Goal: Information Seeking & Learning: Learn about a topic

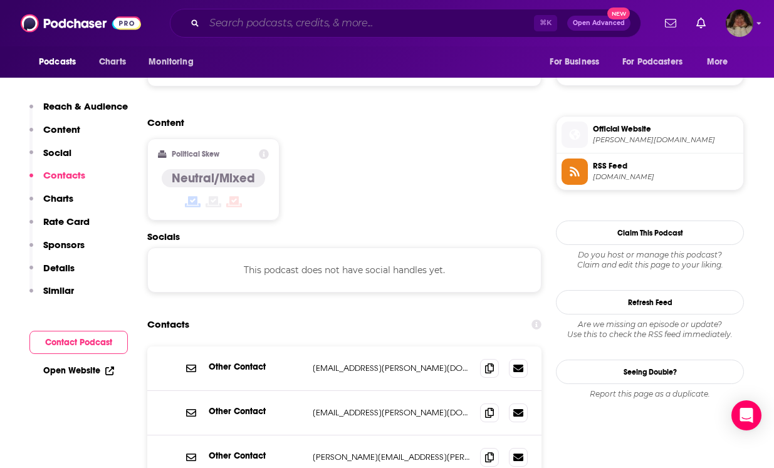
click at [278, 22] on input "Search podcasts, credits, & more..." at bounding box center [369, 23] width 330 height 20
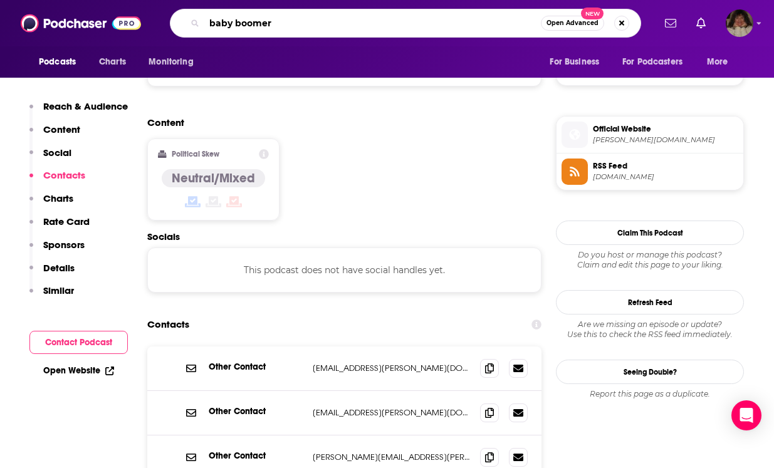
type input "baby boomers"
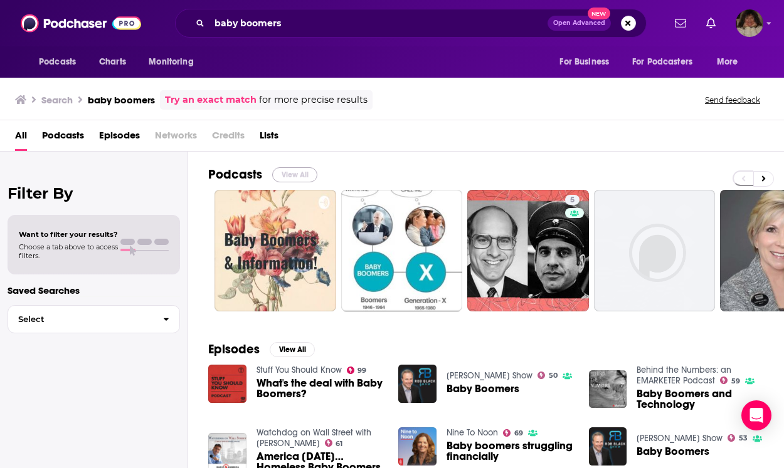
click at [307, 174] on button "View All" at bounding box center [294, 174] width 45 height 15
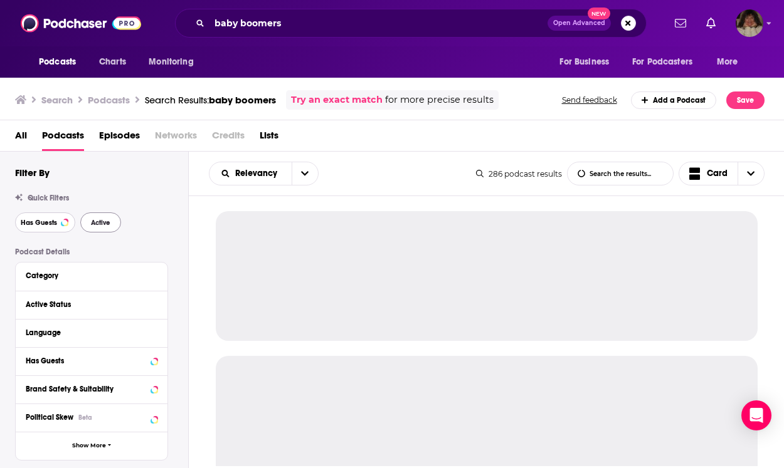
click at [31, 222] on span "Has Guests" at bounding box center [39, 222] width 36 height 7
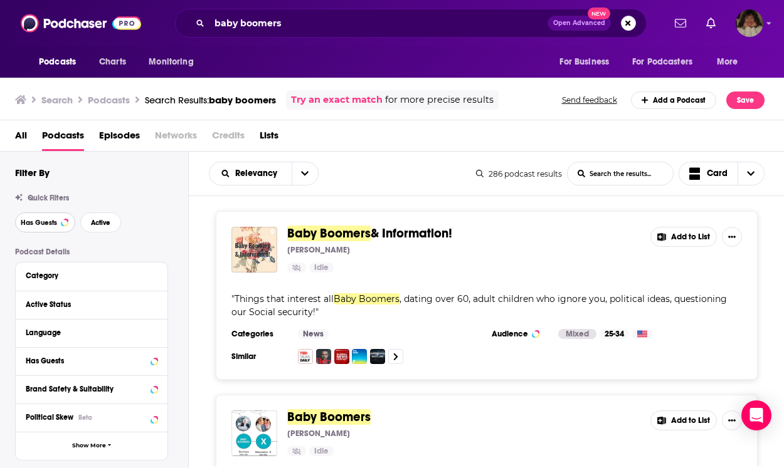
click at [50, 219] on span "Has Guests" at bounding box center [39, 222] width 36 height 7
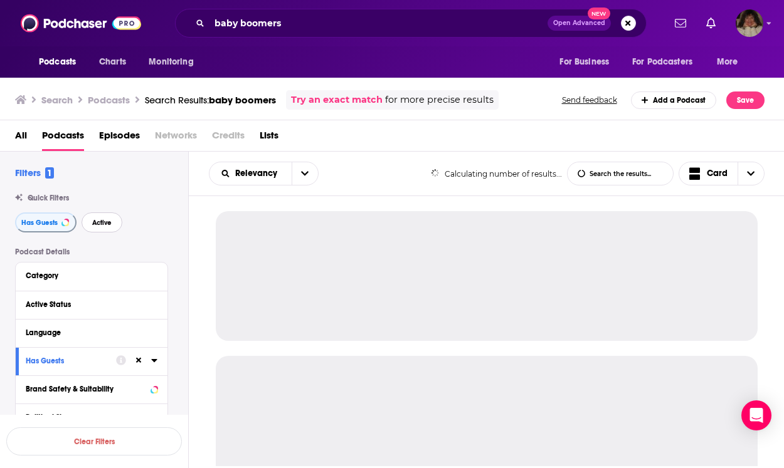
click at [109, 220] on span "Active" at bounding box center [101, 222] width 19 height 7
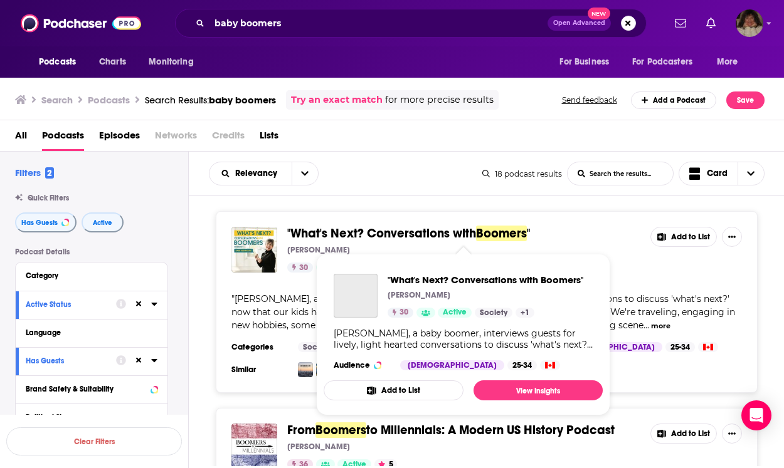
click at [321, 233] on span ""What's Next? Conversations with" at bounding box center [381, 234] width 189 height 16
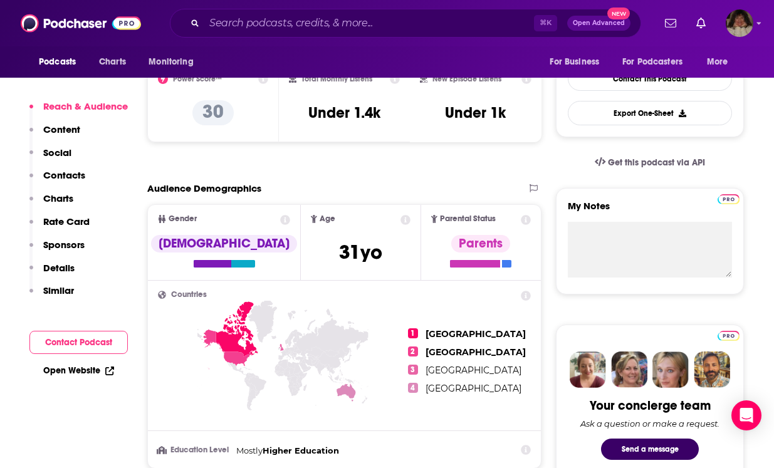
scroll to position [712, 0]
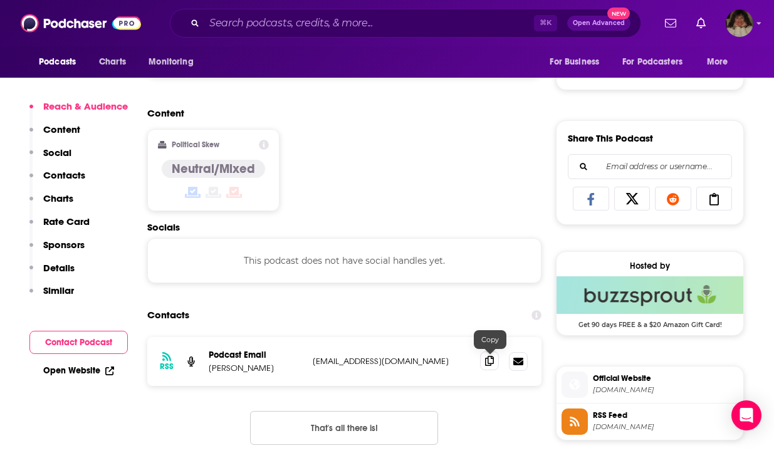
click at [495, 363] on span at bounding box center [489, 361] width 19 height 19
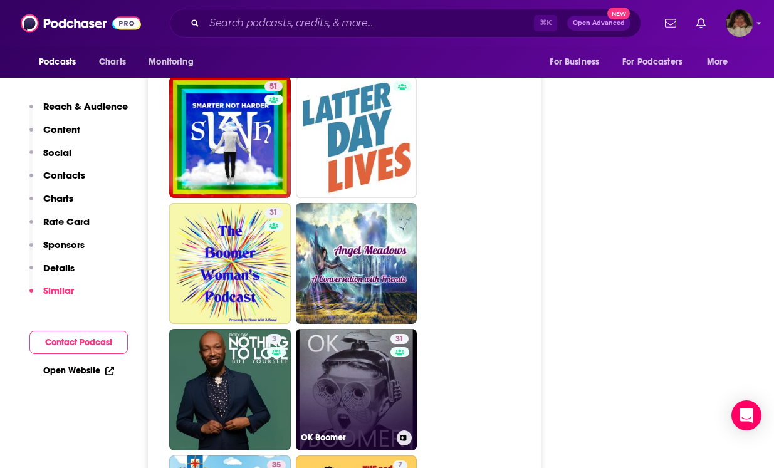
scroll to position [2214, 0]
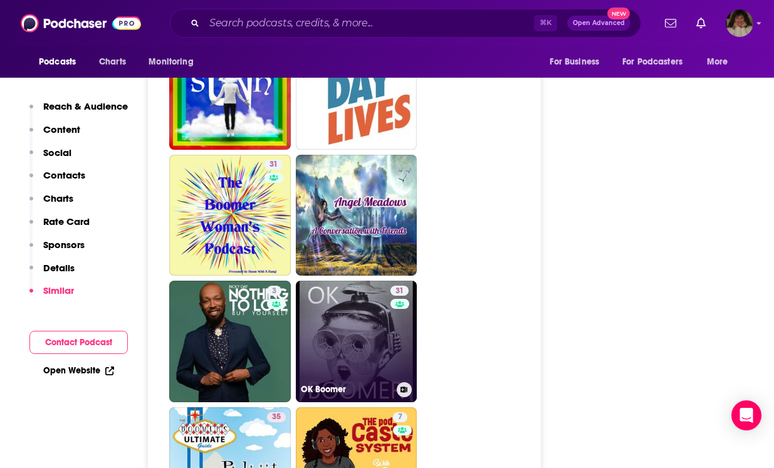
click at [347, 345] on link "31 OK Boomer" at bounding box center [357, 342] width 122 height 122
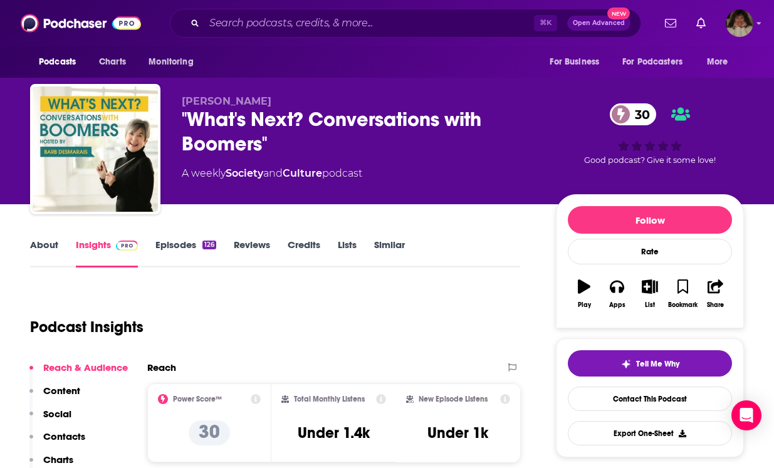
type input "[URL][DOMAIN_NAME]"
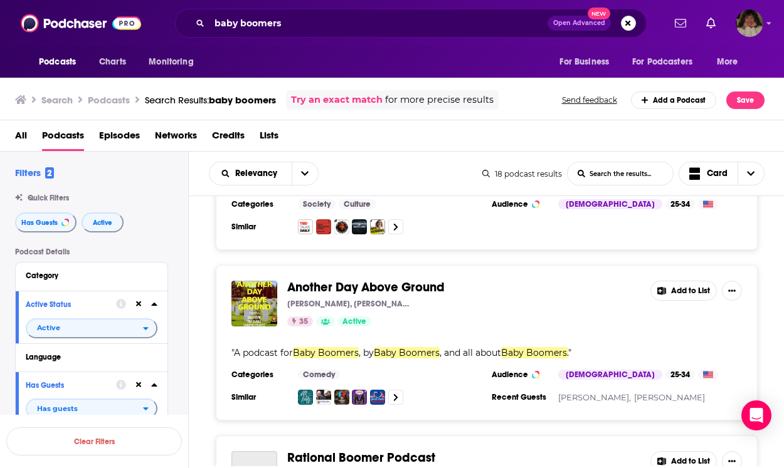
scroll to position [526, 0]
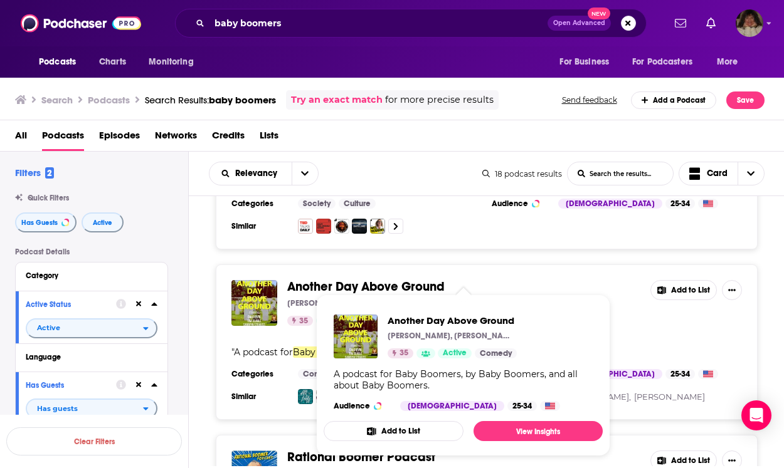
click at [372, 279] on span "Another Day Above Ground" at bounding box center [365, 287] width 157 height 16
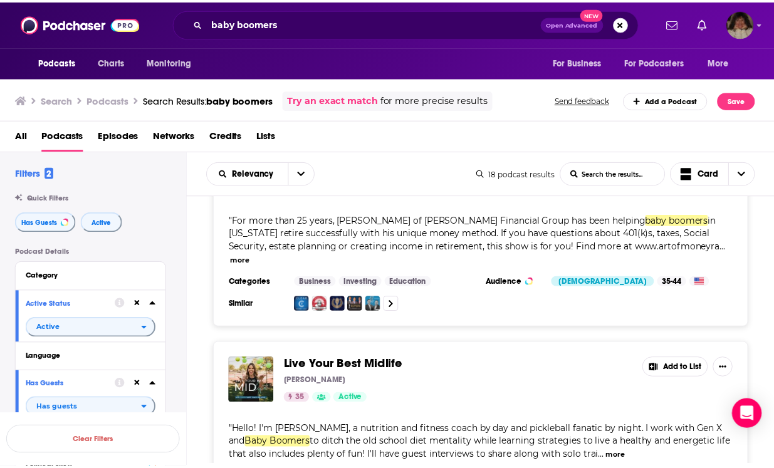
scroll to position [1615, 0]
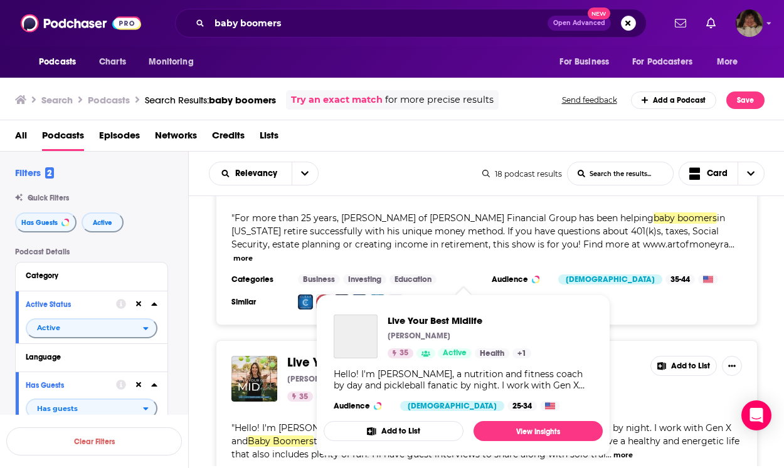
click at [343, 317] on div "Live Your Best Midlife" at bounding box center [356, 337] width 44 height 44
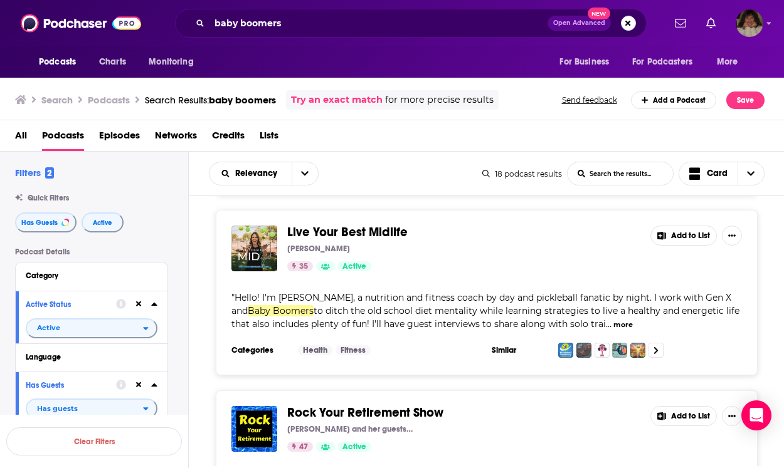
scroll to position [1827, 0]
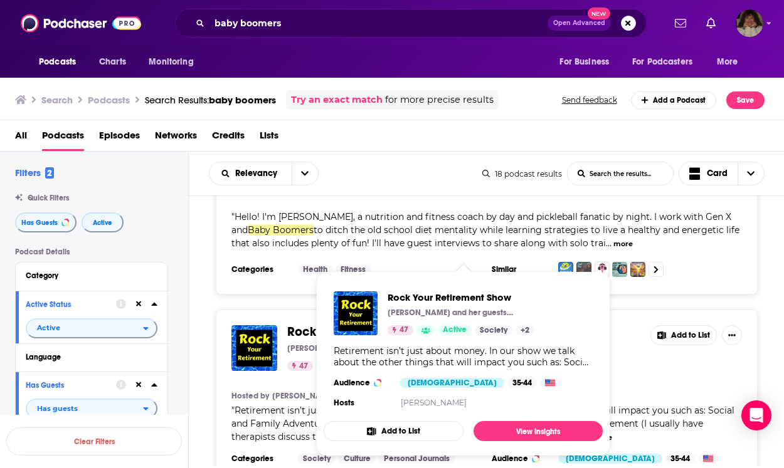
click at [282, 405] on span "Retirement isn’t just about money. In our show we talk about the other things t…" at bounding box center [482, 424] width 503 height 38
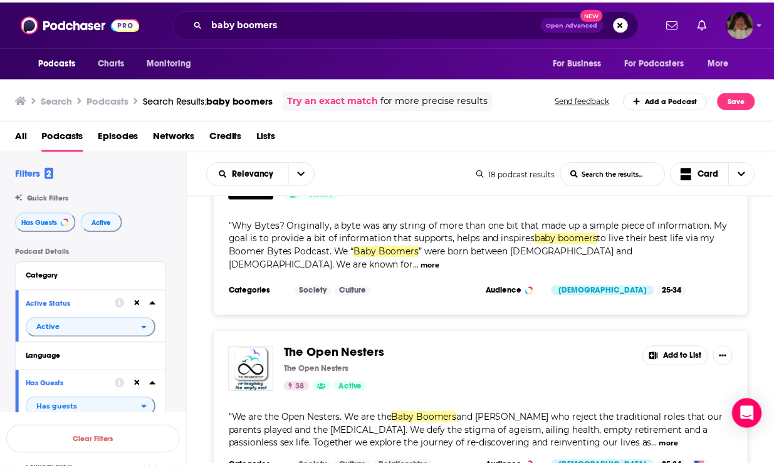
scroll to position [2229, 0]
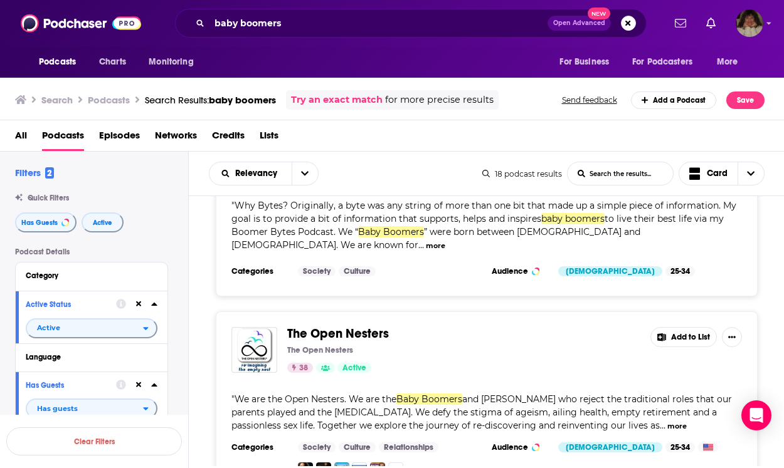
click at [339, 326] on span "The Open Nesters" at bounding box center [338, 334] width 102 height 16
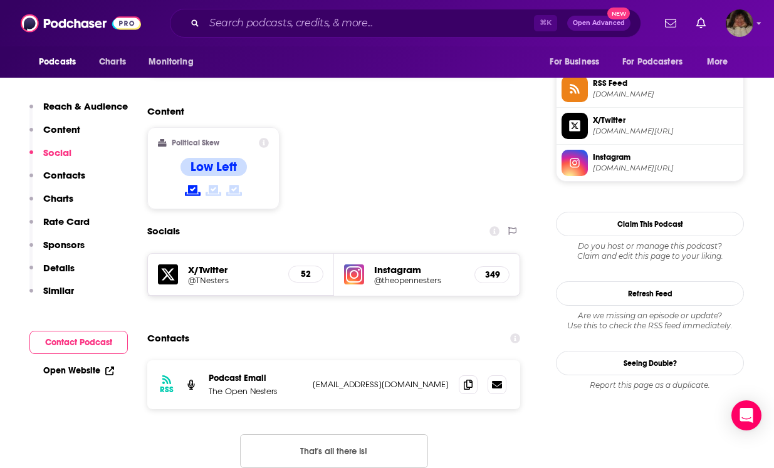
scroll to position [938, 0]
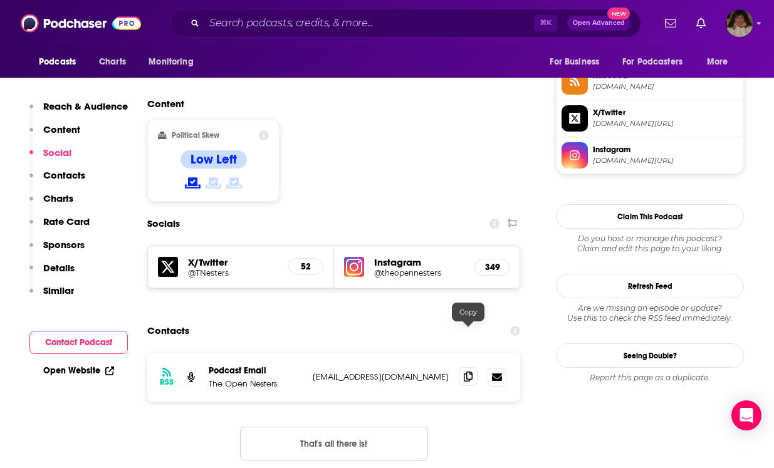
click at [466, 372] on icon at bounding box center [468, 377] width 9 height 10
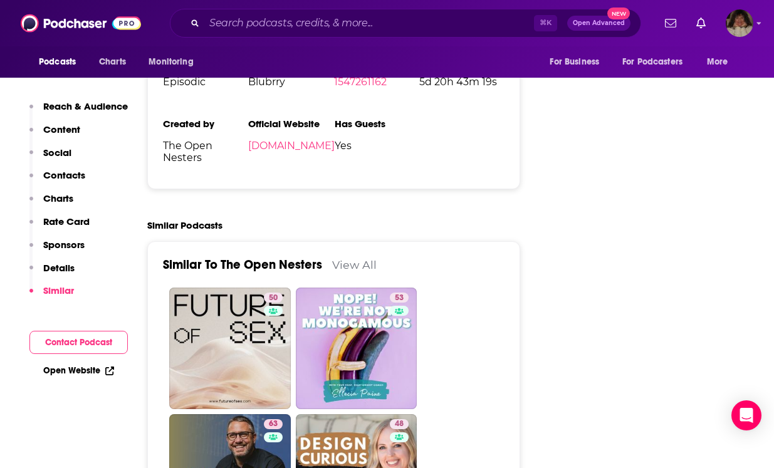
scroll to position [2025, 0]
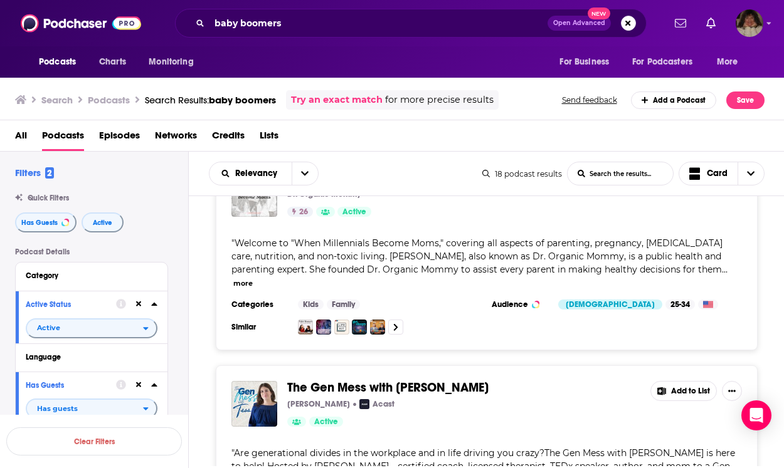
scroll to position [2642, 0]
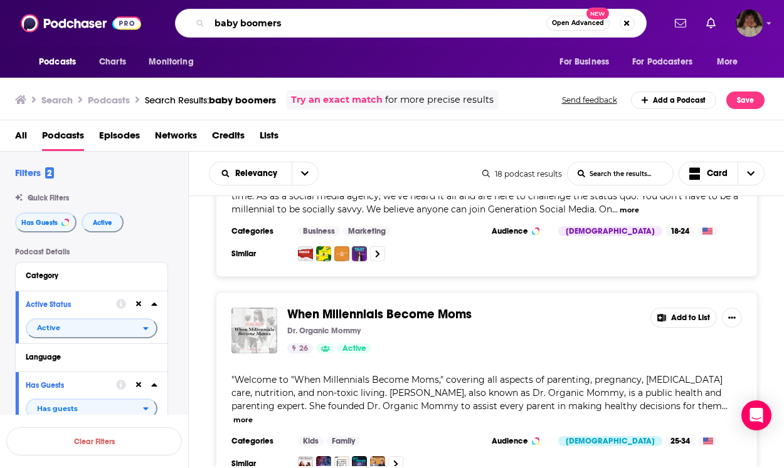
drag, startPoint x: 295, startPoint y: 24, endPoint x: 203, endPoint y: 23, distance: 92.2
click at [203, 23] on div "baby boomers Open Advanced New" at bounding box center [411, 23] width 472 height 29
type input "music"
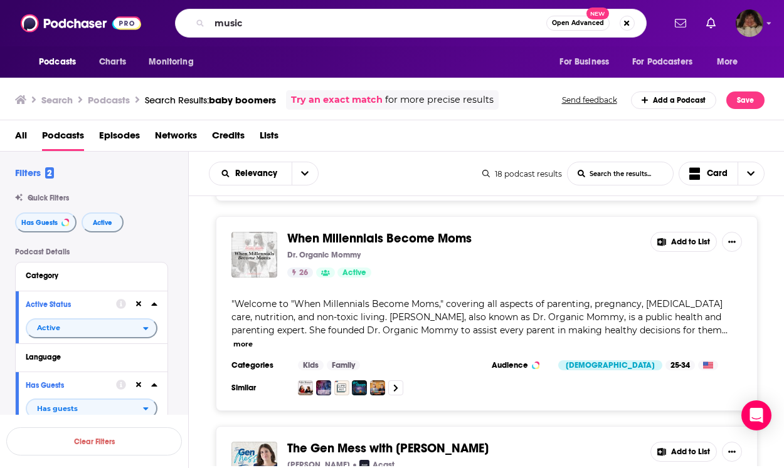
scroll to position [2445, 0]
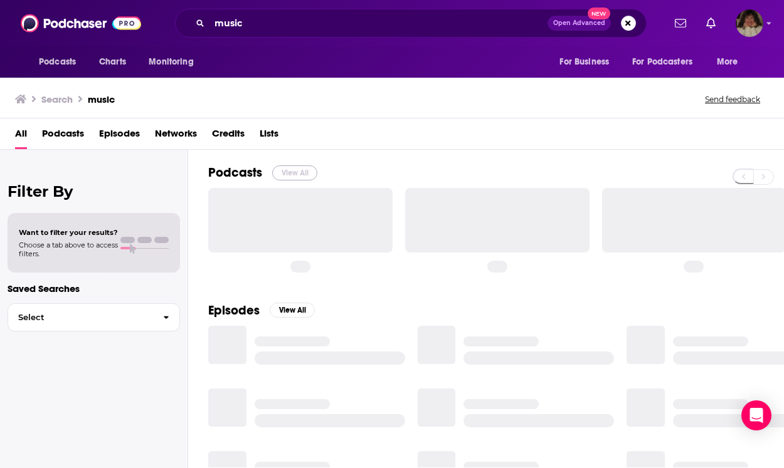
click at [300, 171] on button "View All" at bounding box center [294, 173] width 45 height 15
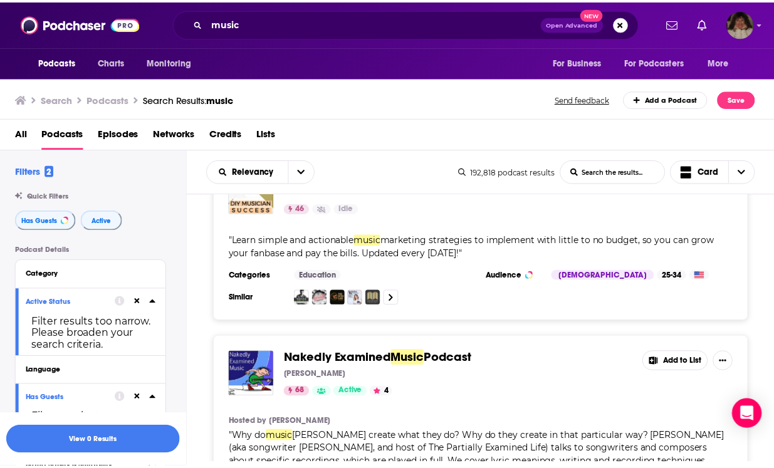
scroll to position [4595, 0]
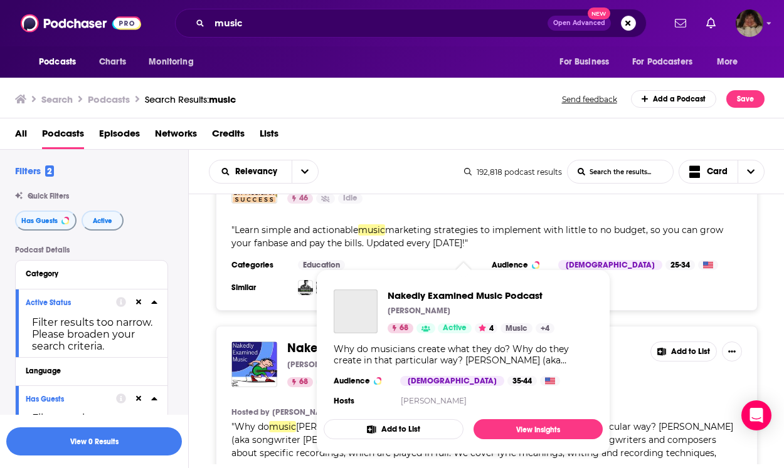
click at [321, 299] on span "Nakedly Examined Music Podcast [PERSON_NAME] 68 Active 4 Music + 4 Why do music…" at bounding box center [463, 362] width 294 height 200
click at [307, 340] on span "Nakedly Examined" at bounding box center [341, 348] width 108 height 16
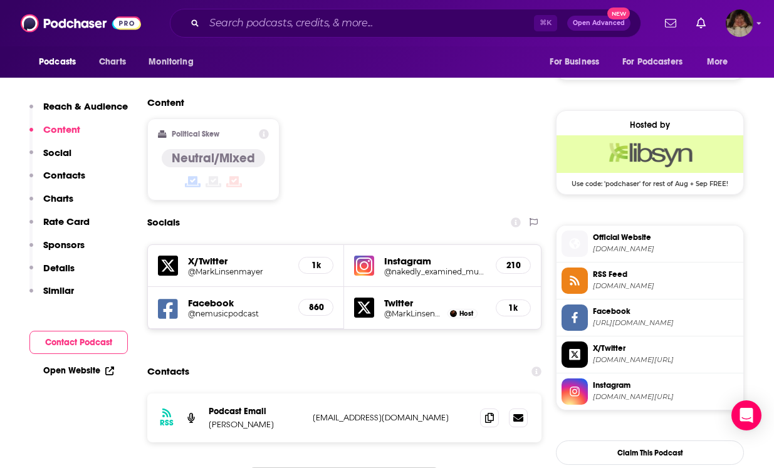
scroll to position [974, 0]
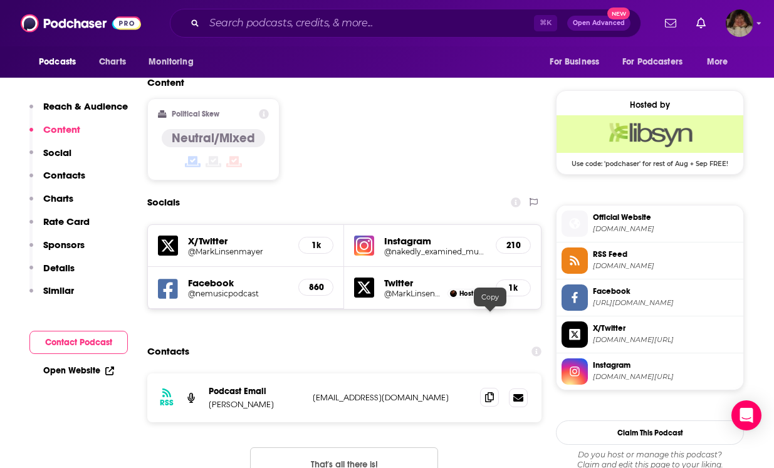
click at [492, 393] on icon at bounding box center [489, 398] width 9 height 10
click at [496, 388] on span at bounding box center [489, 397] width 19 height 19
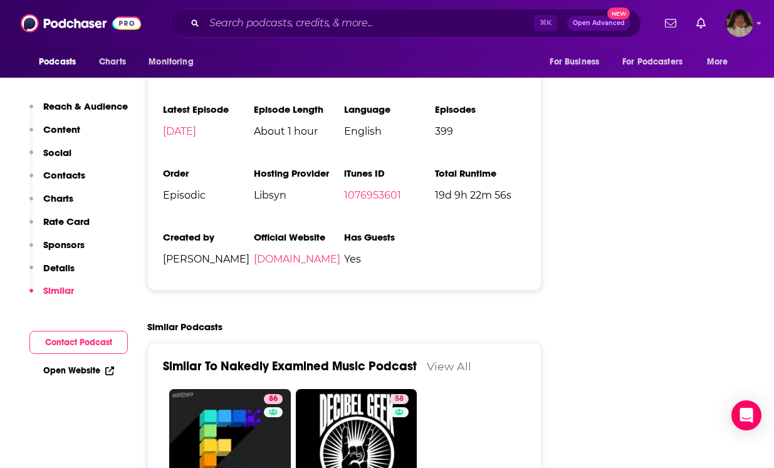
scroll to position [2510, 0]
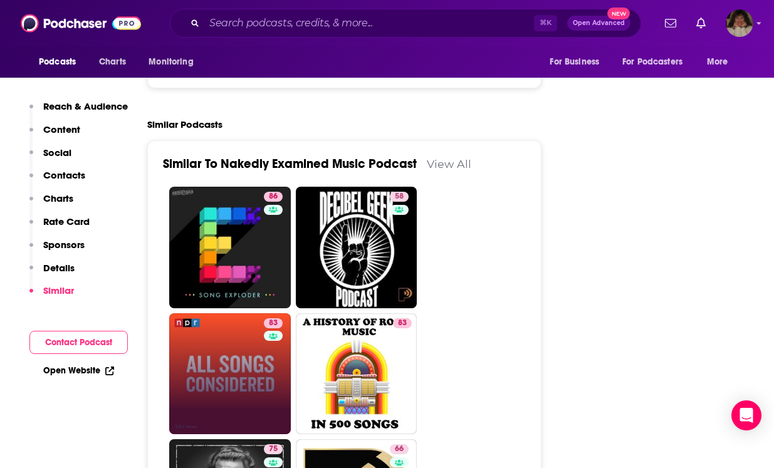
click at [231, 317] on link "83" at bounding box center [230, 375] width 122 height 122
type input "[URL][DOMAIN_NAME]"
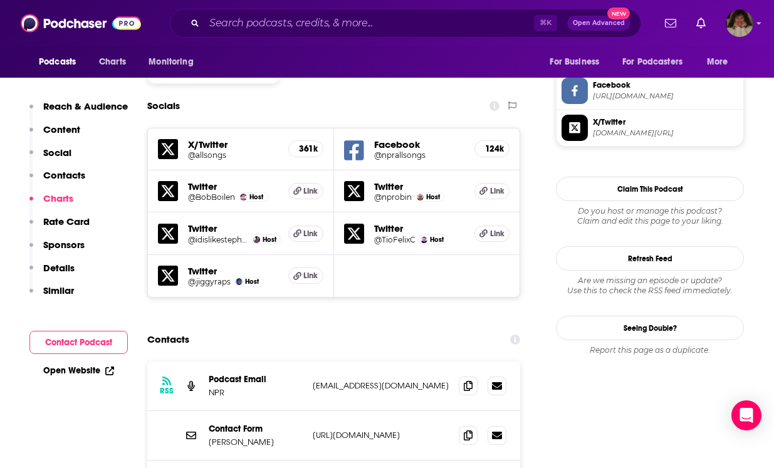
scroll to position [1113, 0]
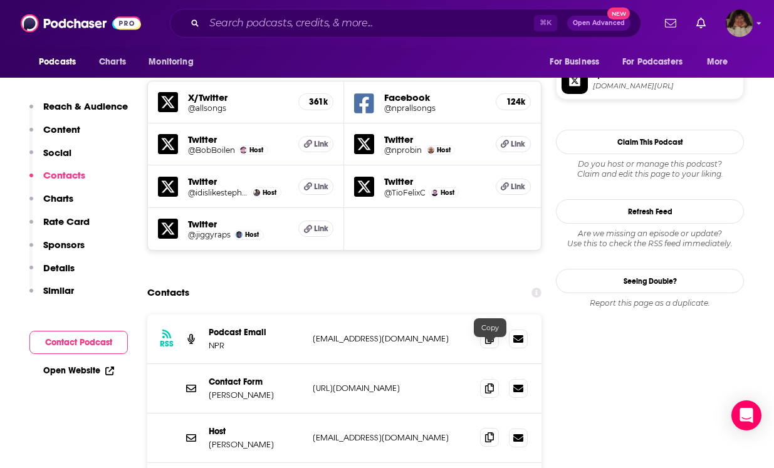
click at [483, 428] on span at bounding box center [489, 437] width 19 height 19
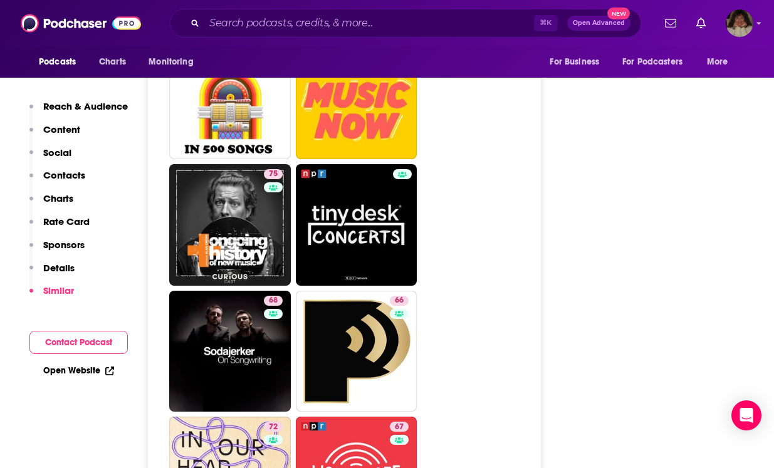
scroll to position [3428, 0]
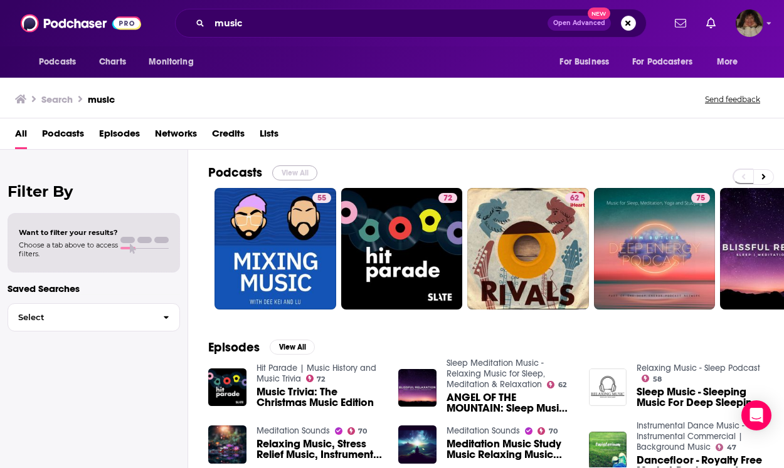
click at [285, 168] on button "View All" at bounding box center [294, 173] width 45 height 15
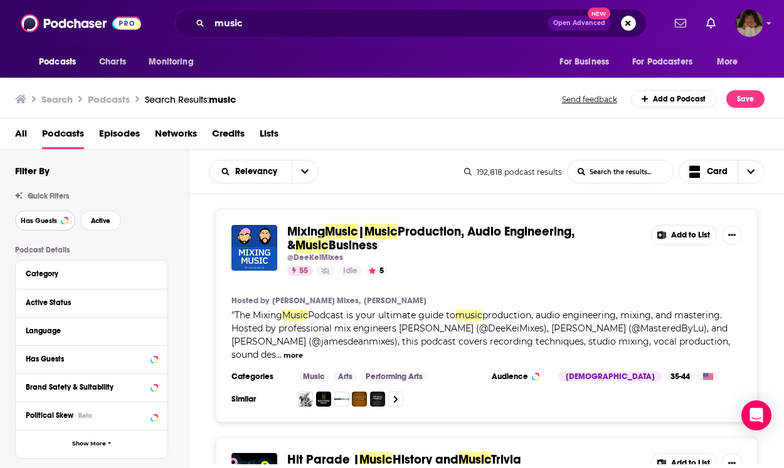
click at [51, 221] on span "Has Guests" at bounding box center [39, 221] width 36 height 7
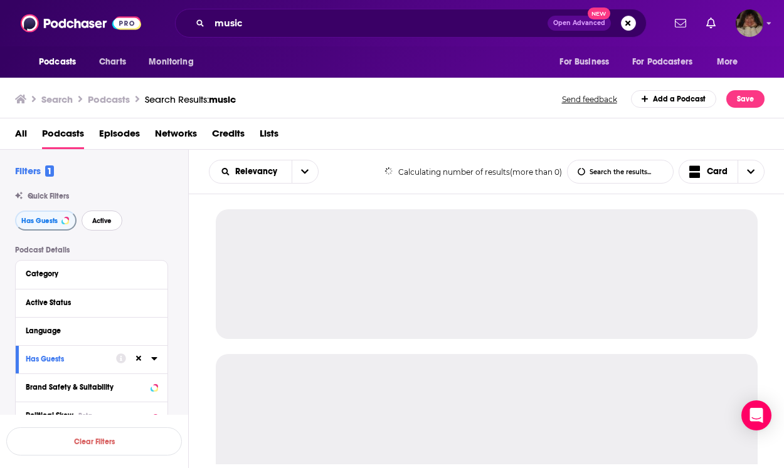
click at [102, 223] on span "Active" at bounding box center [101, 221] width 19 height 7
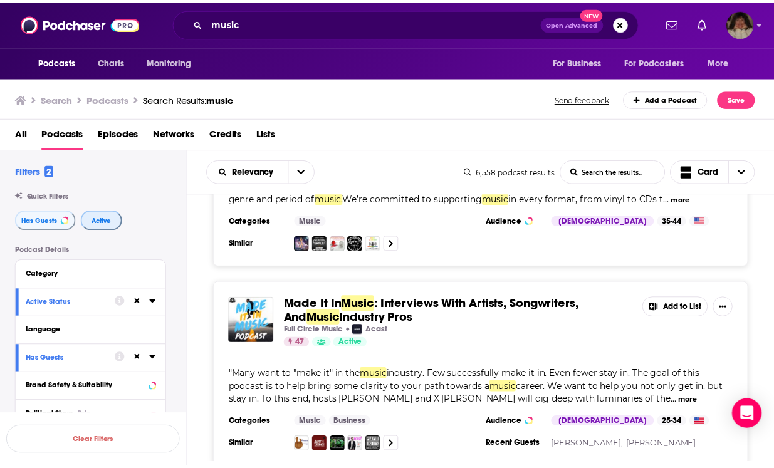
scroll to position [539, 0]
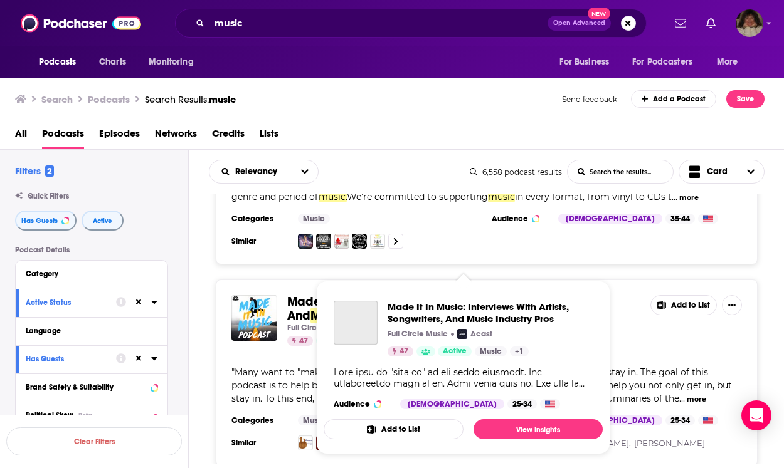
click at [409, 293] on div "Made It In Music: Interviews With Artists, Songwriters, And Music Industry Pros…" at bounding box center [463, 355] width 279 height 129
click at [309, 298] on span "Made It In" at bounding box center [316, 302] width 58 height 16
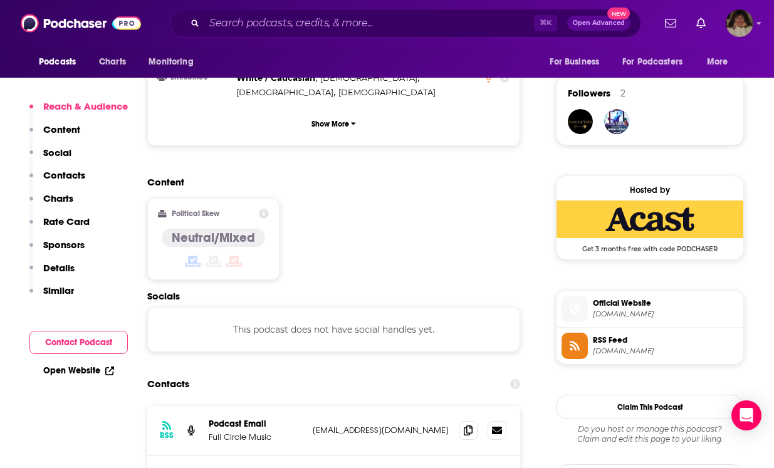
scroll to position [957, 0]
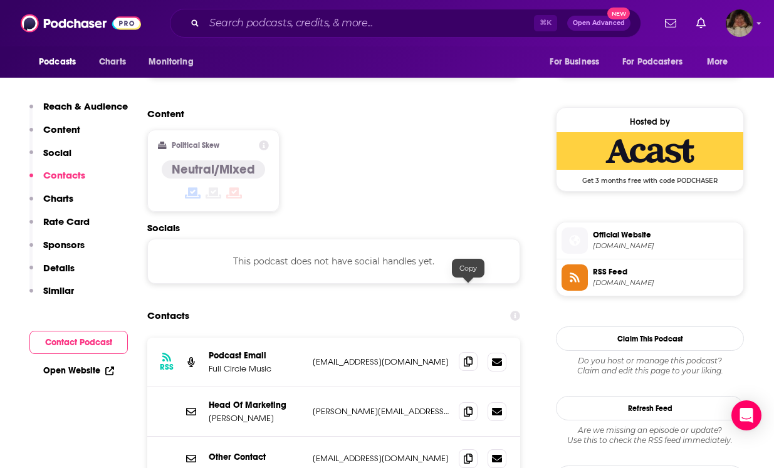
click at [465, 357] on icon at bounding box center [468, 362] width 9 height 10
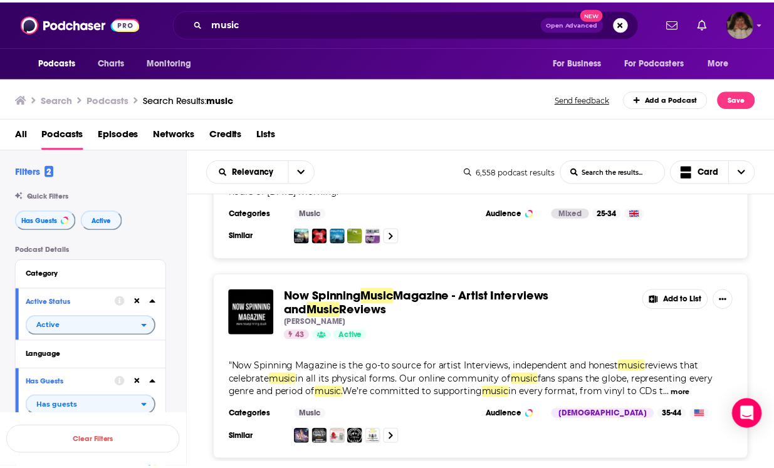
scroll to position [345, 0]
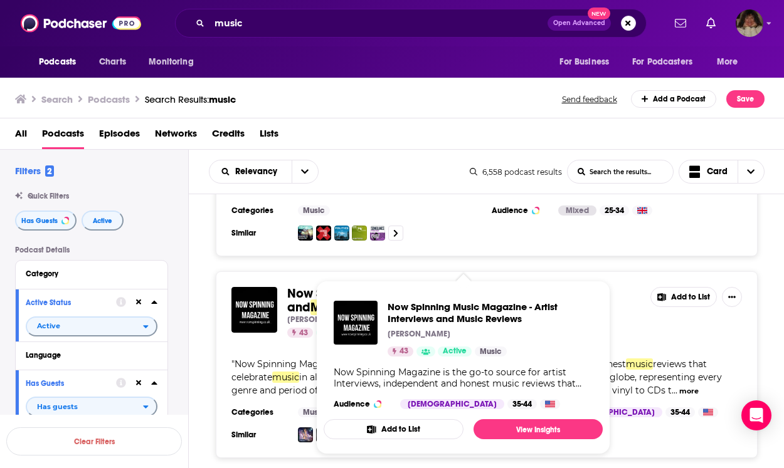
click at [344, 300] on span "Reviews" at bounding box center [367, 308] width 47 height 16
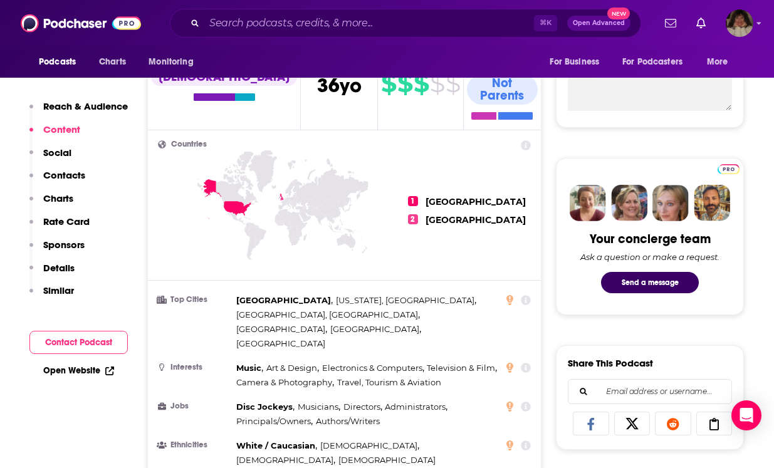
scroll to position [843, 0]
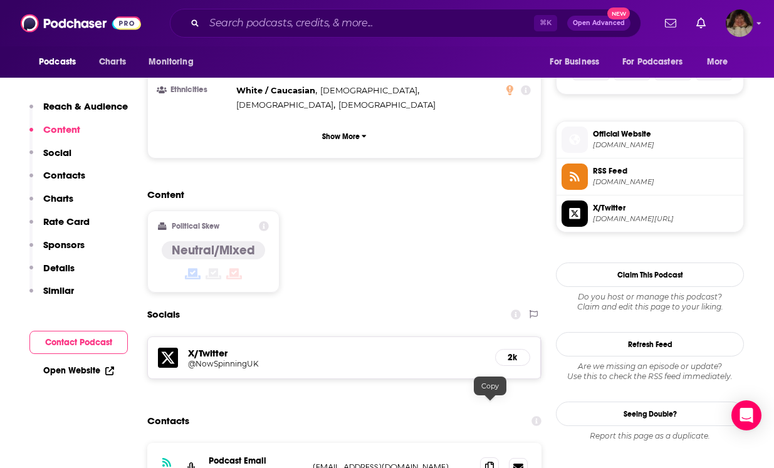
click at [489, 462] on icon at bounding box center [489, 467] width 9 height 10
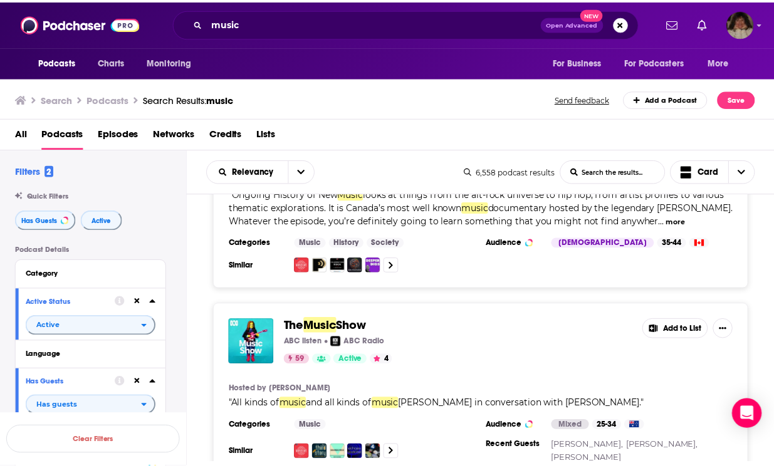
scroll to position [929, 0]
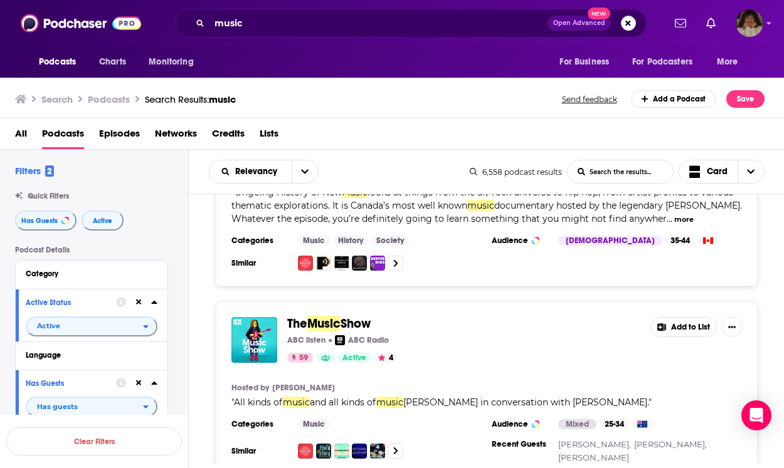
click at [357, 310] on div "Podcasts Charts Monitoring music Open Advanced New For Business For Podcasters …" at bounding box center [392, 234] width 784 height 468
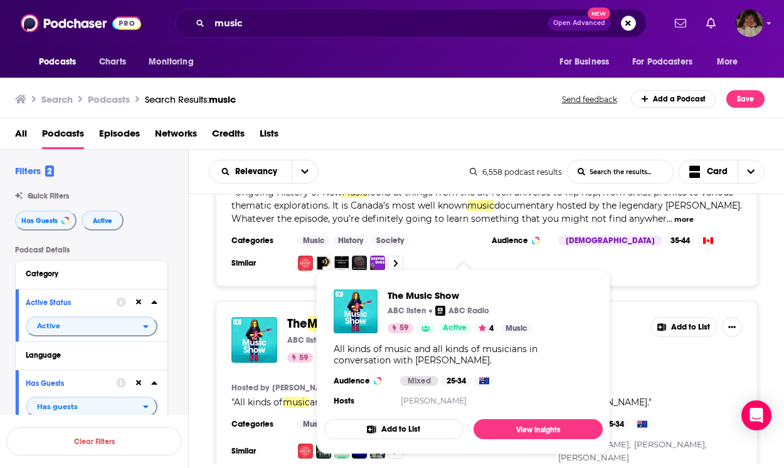
click at [302, 319] on span "The" at bounding box center [297, 324] width 20 height 16
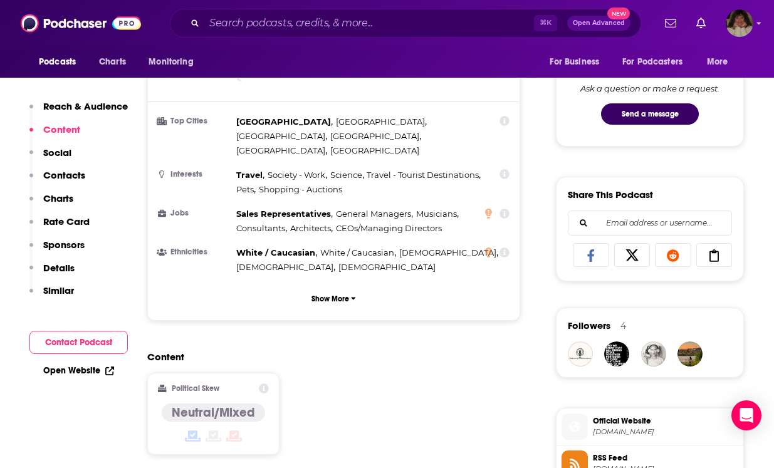
scroll to position [897, 0]
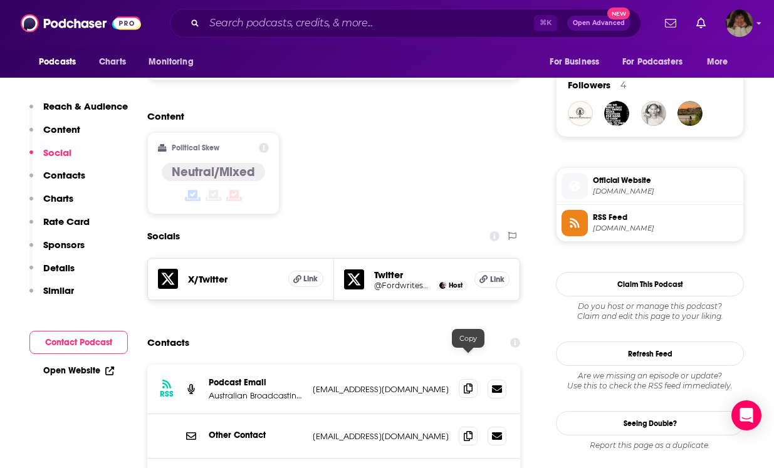
click at [466, 384] on icon at bounding box center [468, 389] width 9 height 10
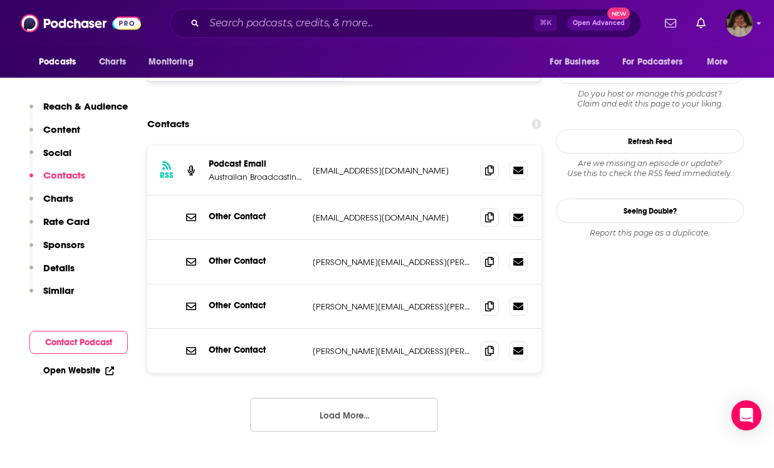
scroll to position [1028, 0]
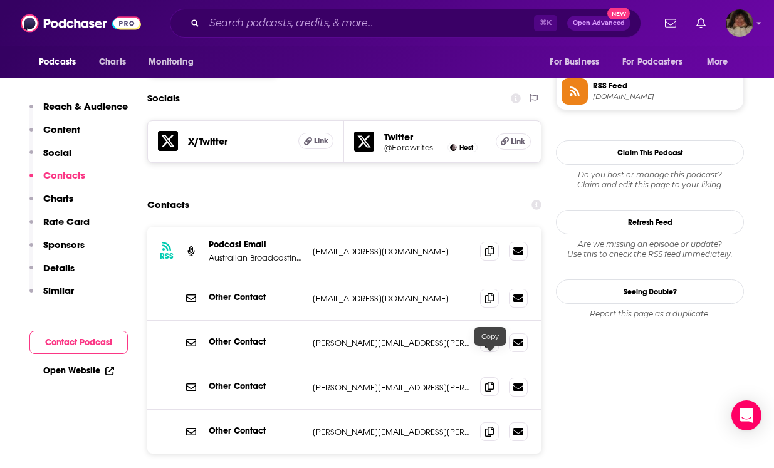
click at [489, 382] on icon at bounding box center [489, 387] width 9 height 10
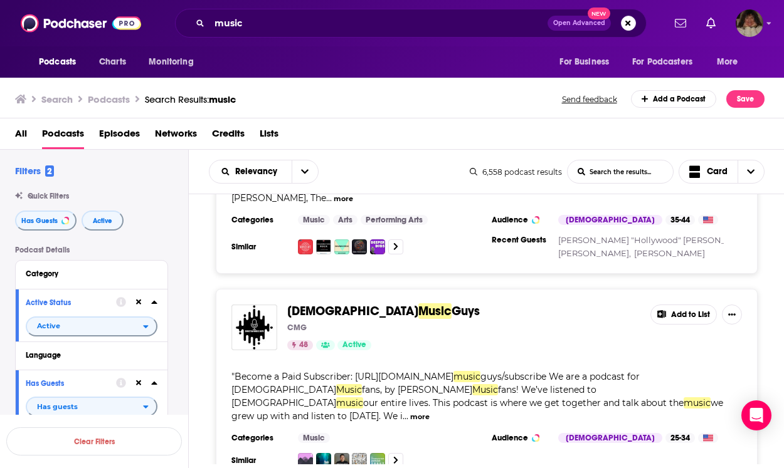
scroll to position [4788, 0]
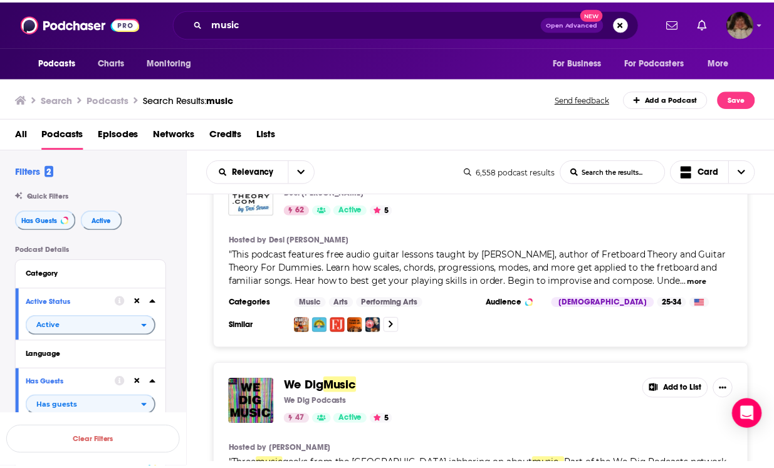
scroll to position [5524, 0]
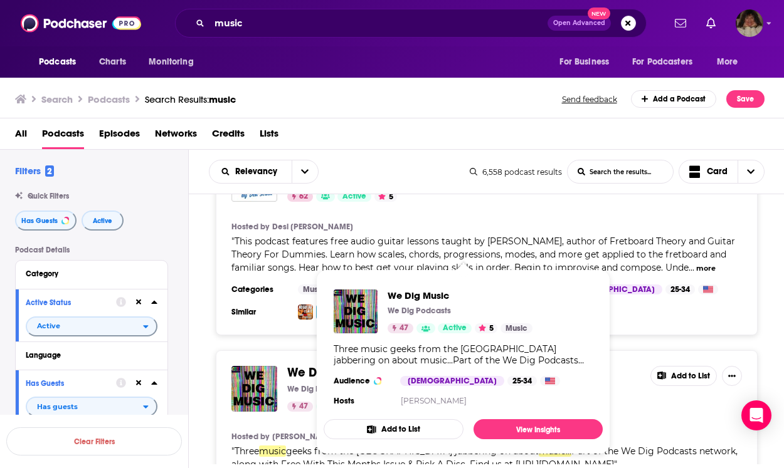
click at [344, 267] on span "We Dig Music We Dig Podcasts 47 Active 5 Music Three music geeks from the [GEOG…" at bounding box center [463, 362] width 294 height 200
click at [315, 365] on span "We Dig" at bounding box center [307, 373] width 40 height 16
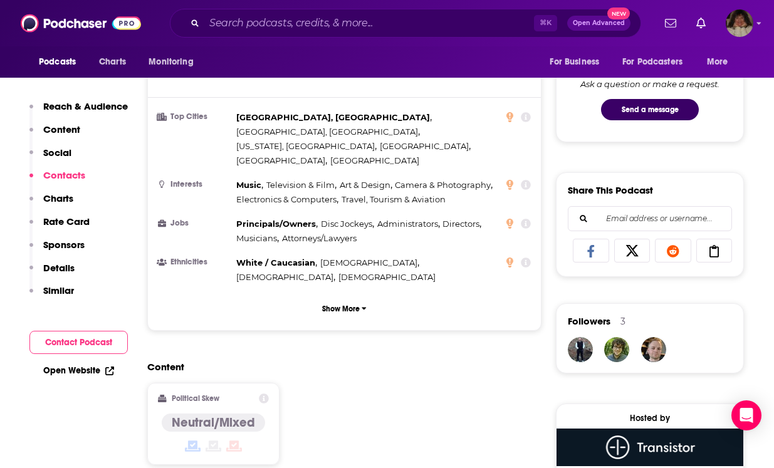
scroll to position [991, 0]
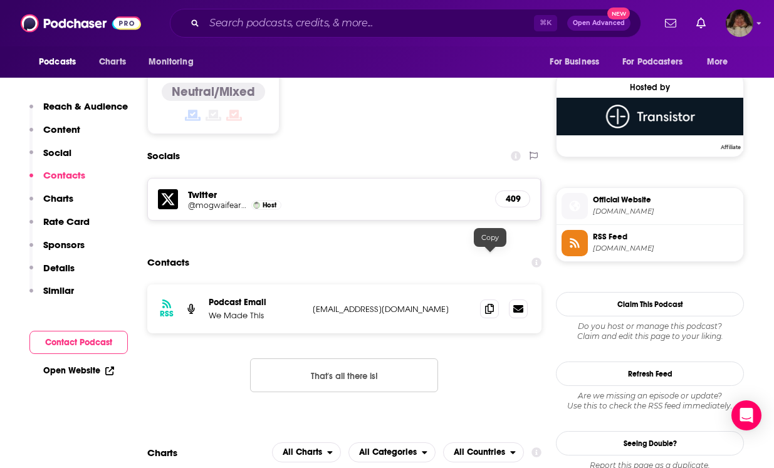
drag, startPoint x: 487, startPoint y: 261, endPoint x: 475, endPoint y: 260, distance: 12.0
click at [488, 304] on icon at bounding box center [489, 309] width 9 height 10
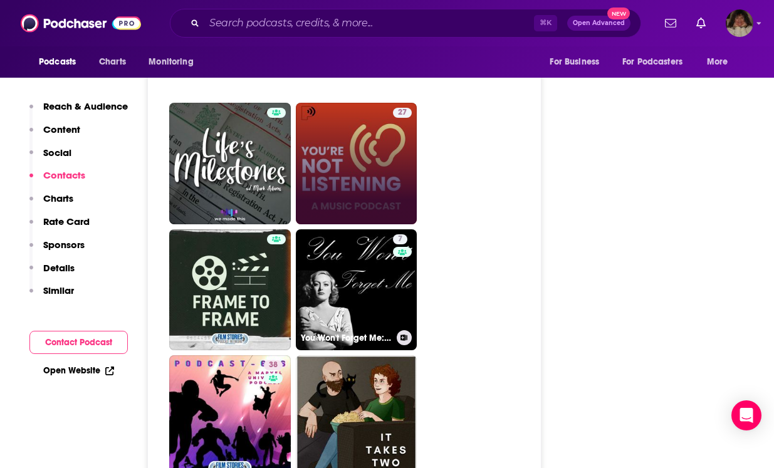
scroll to position [2239, 0]
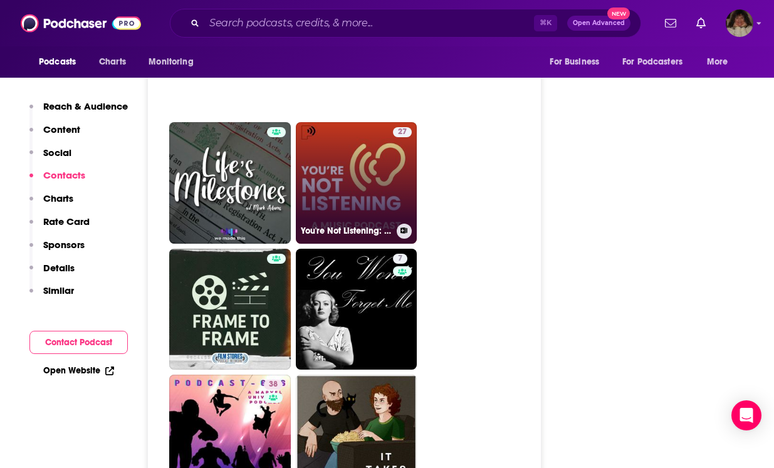
click at [337, 142] on link "27 You're Not Listening: A Music Podcast" at bounding box center [357, 183] width 122 height 122
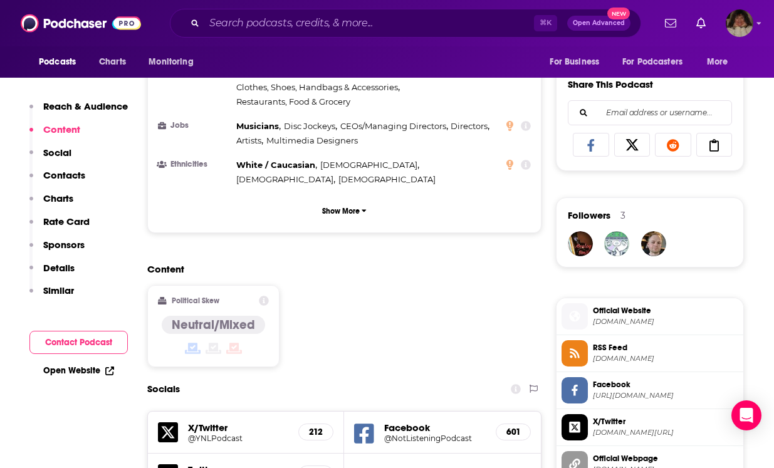
scroll to position [979, 0]
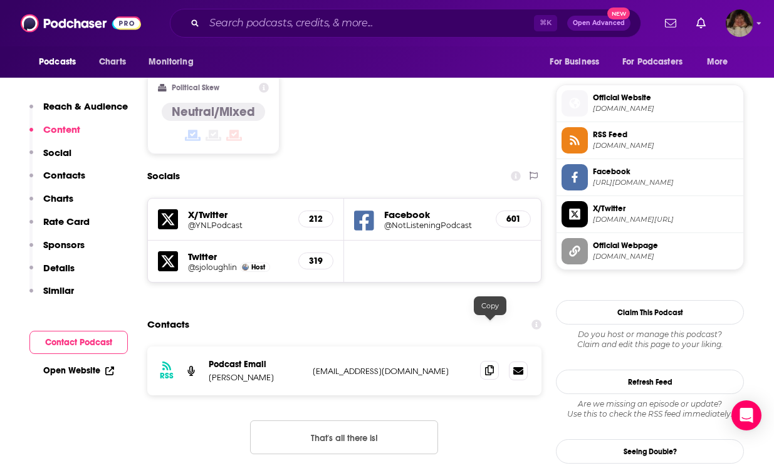
click at [491, 366] on icon at bounding box center [489, 371] width 9 height 10
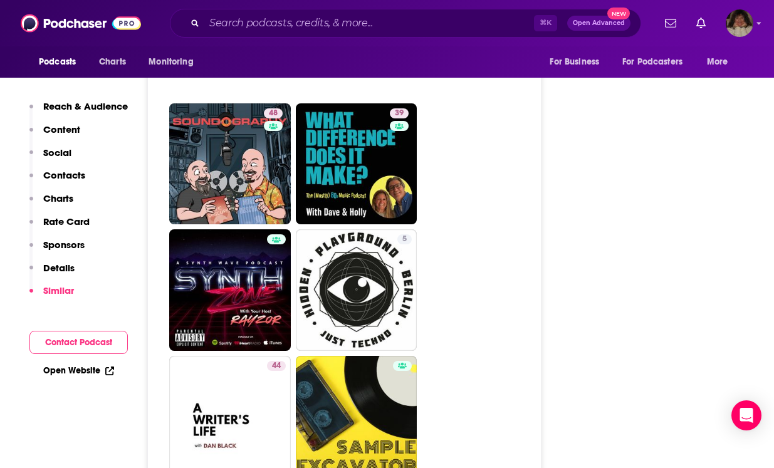
scroll to position [2555, 0]
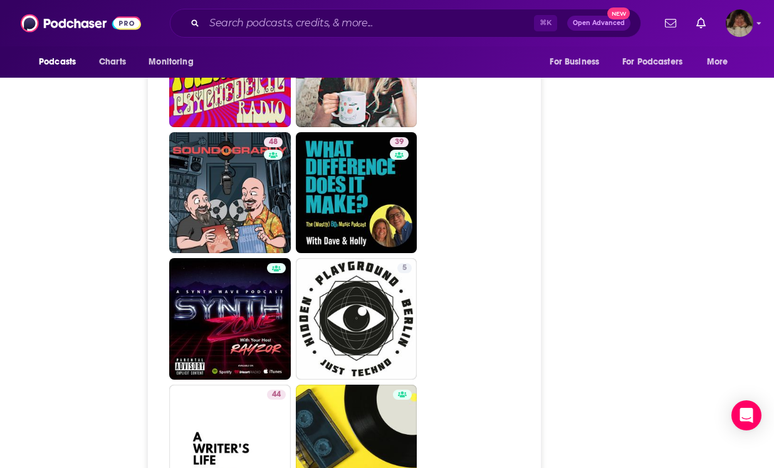
type input "[URL][DOMAIN_NAME]"
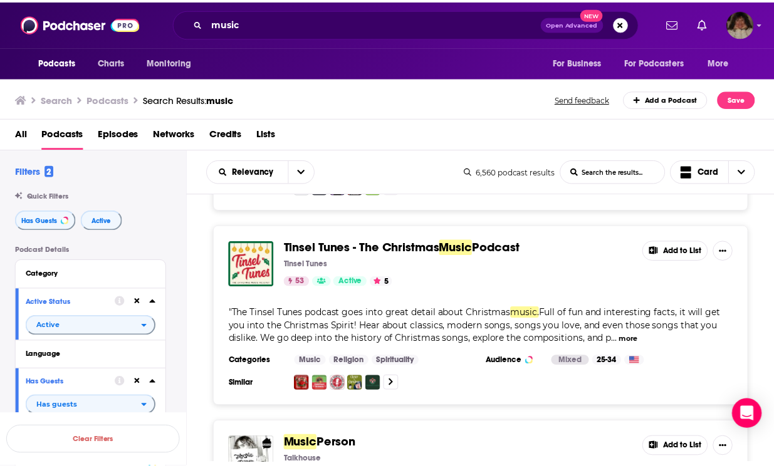
scroll to position [6665, 0]
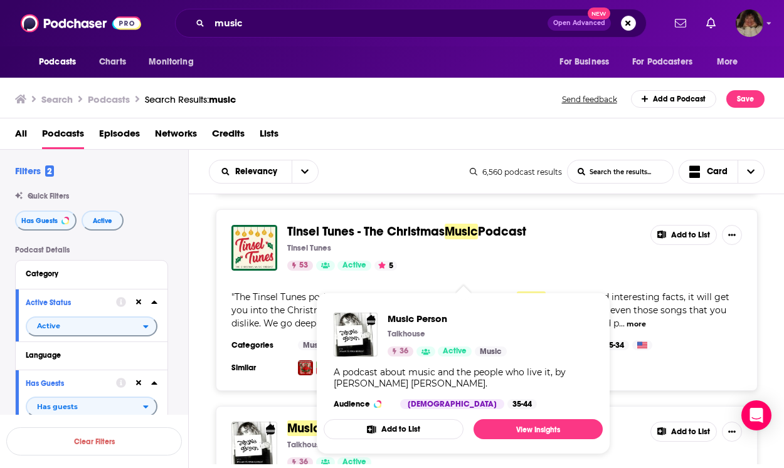
click at [291, 421] on span "Music" at bounding box center [303, 429] width 33 height 16
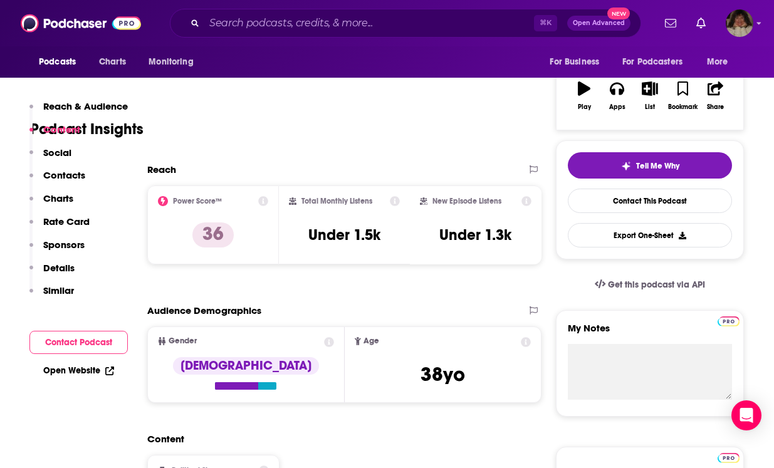
scroll to position [621, 0]
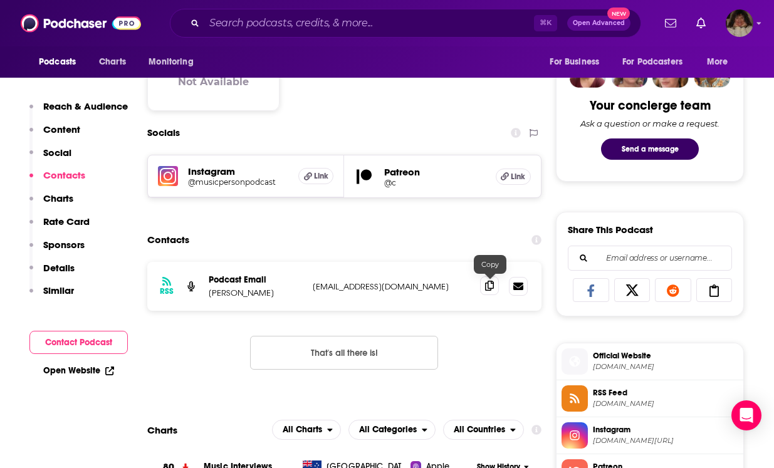
click at [492, 288] on icon at bounding box center [489, 286] width 9 height 10
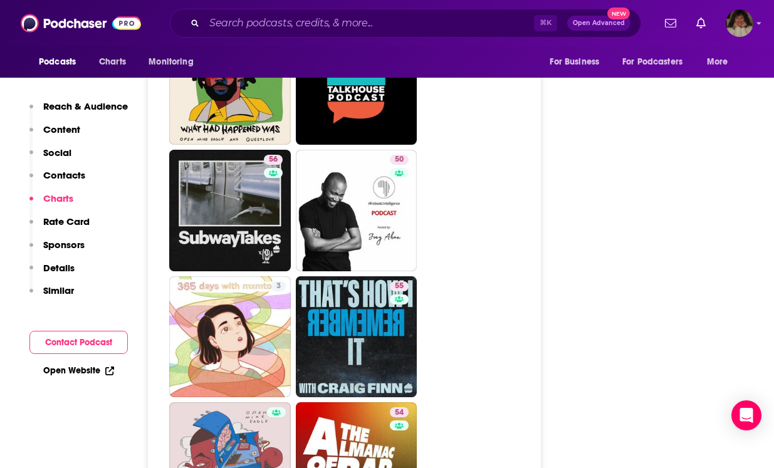
scroll to position [2015, 0]
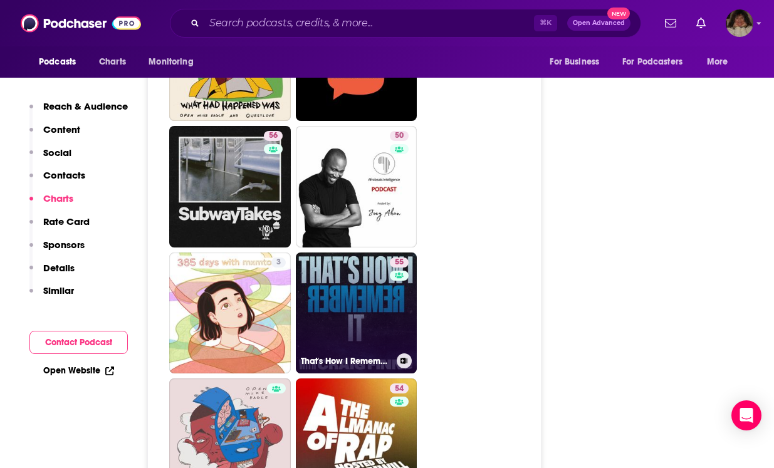
click at [361, 321] on link "55 That's How I Remember It" at bounding box center [357, 314] width 122 height 122
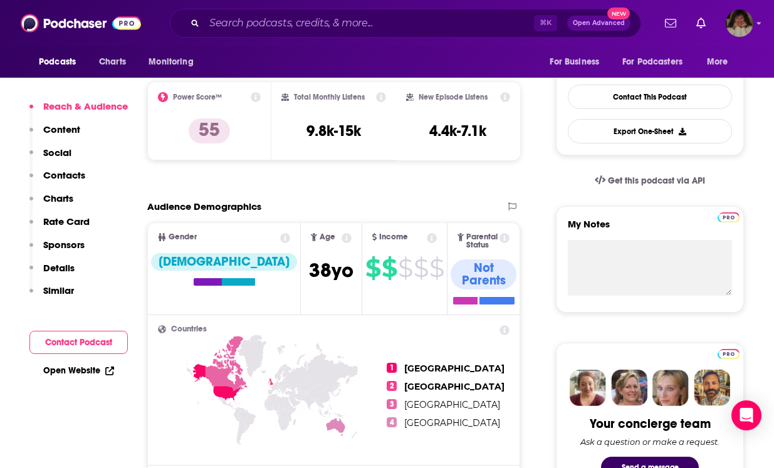
scroll to position [1039, 0]
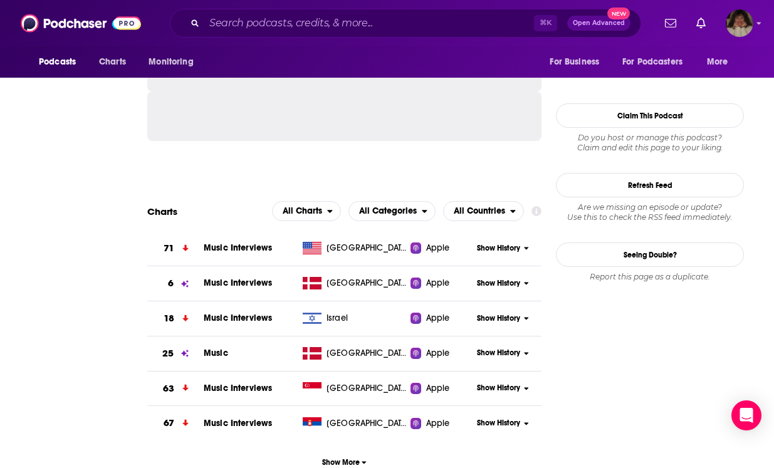
type input "[URL][DOMAIN_NAME]"
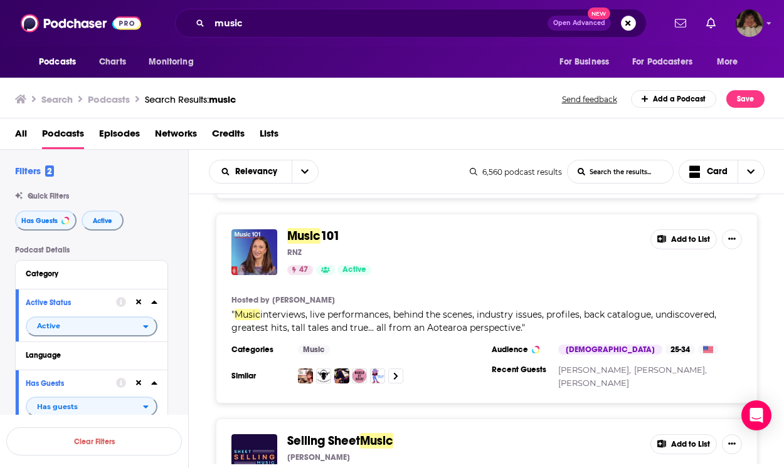
scroll to position [7997, 0]
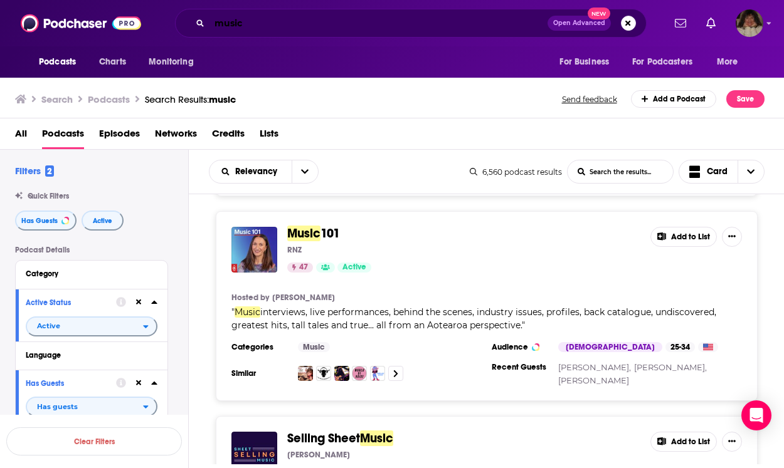
click at [280, 24] on input "music" at bounding box center [378, 23] width 338 height 20
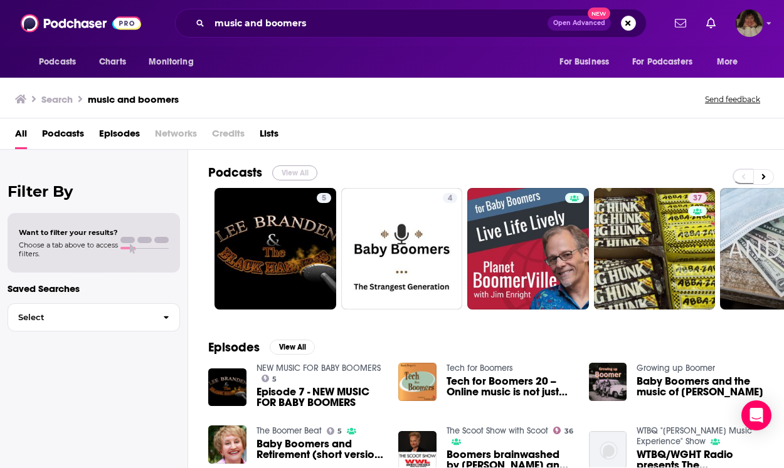
click at [299, 172] on button "View All" at bounding box center [294, 173] width 45 height 15
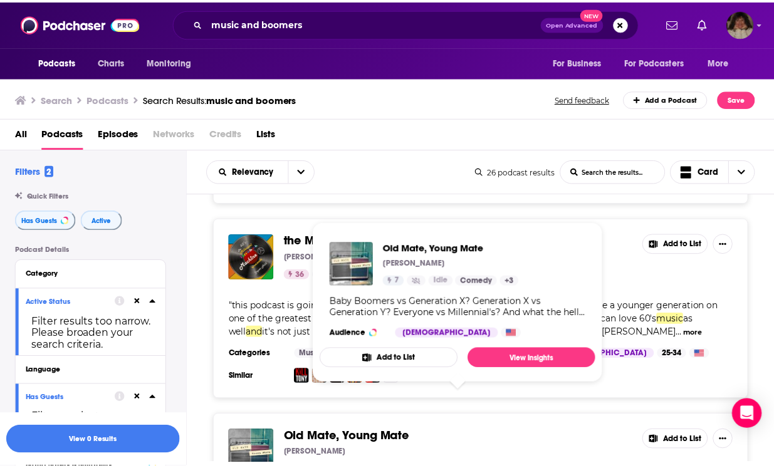
scroll to position [2590, 0]
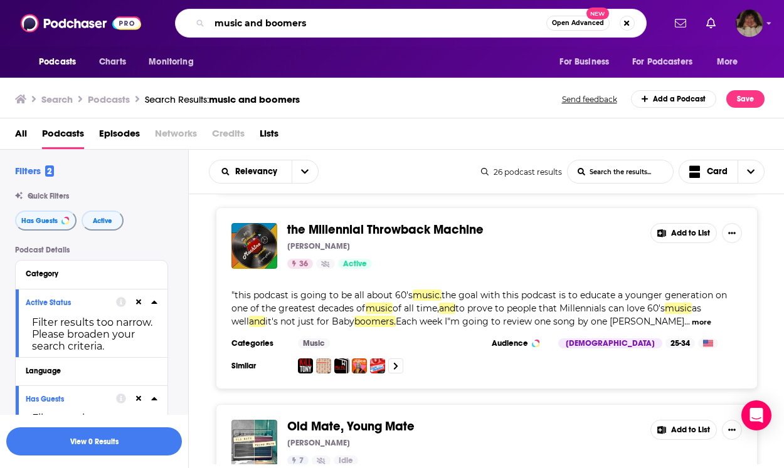
drag, startPoint x: 339, startPoint y: 18, endPoint x: 191, endPoint y: 18, distance: 148.0
click at [191, 18] on div "music and boomers Open Advanced New" at bounding box center [411, 23] width 472 height 29
type input "70 over 70"
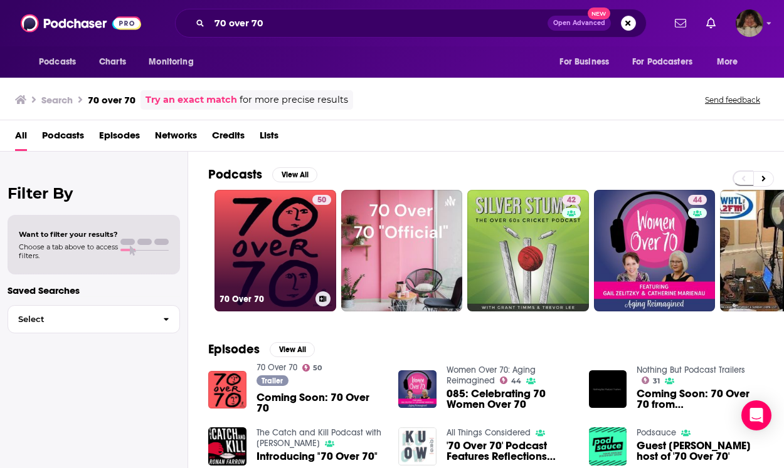
click at [298, 258] on link "50 70 Over 70" at bounding box center [275, 251] width 122 height 122
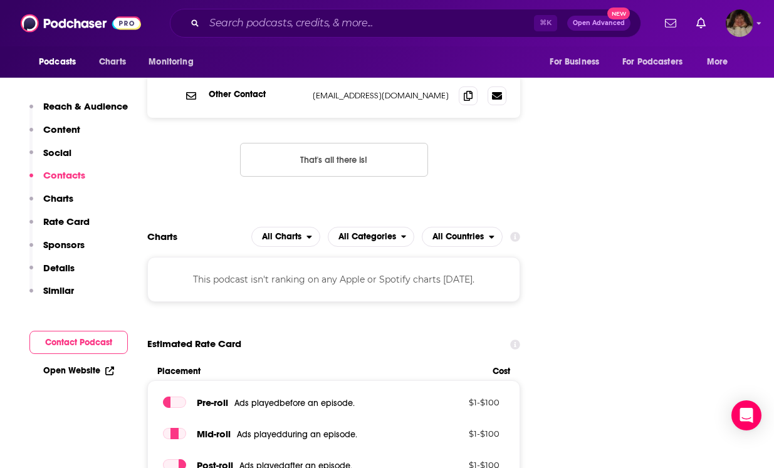
scroll to position [997, 0]
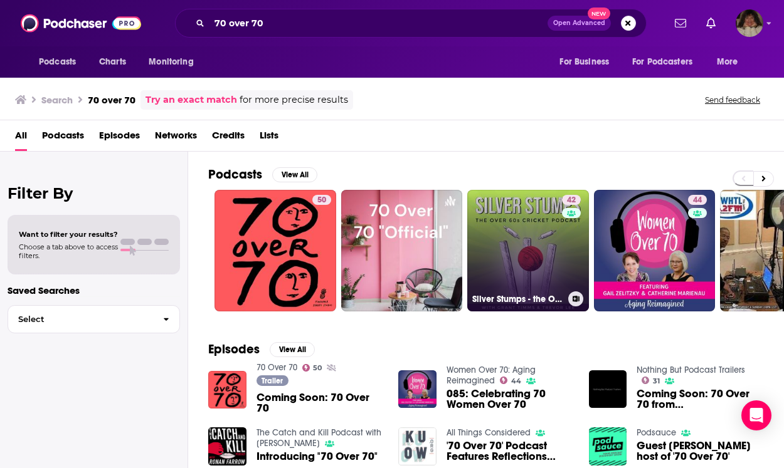
click at [505, 254] on link "42 Silver Stumps - the Over 60s/70s Cricket Podcast" at bounding box center [528, 251] width 122 height 122
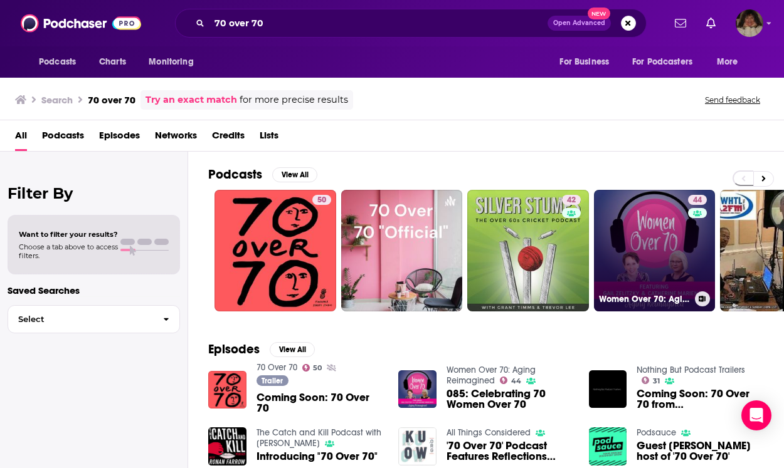
click at [639, 250] on link "44 Women Over 70: Aging Reimagined" at bounding box center [655, 251] width 122 height 122
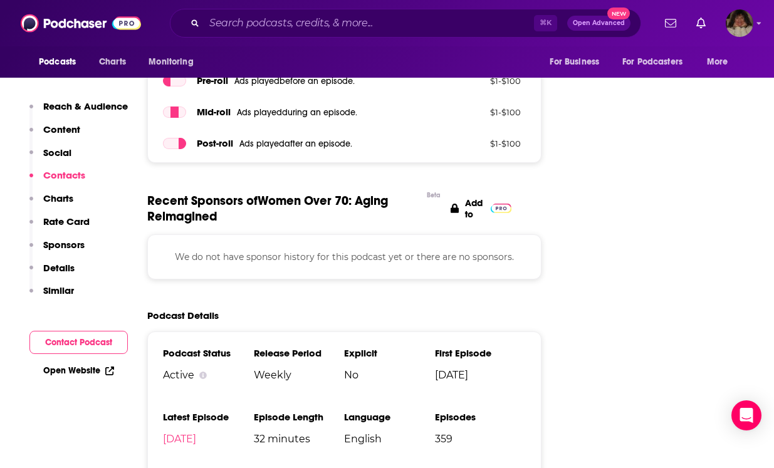
scroll to position [1750, 0]
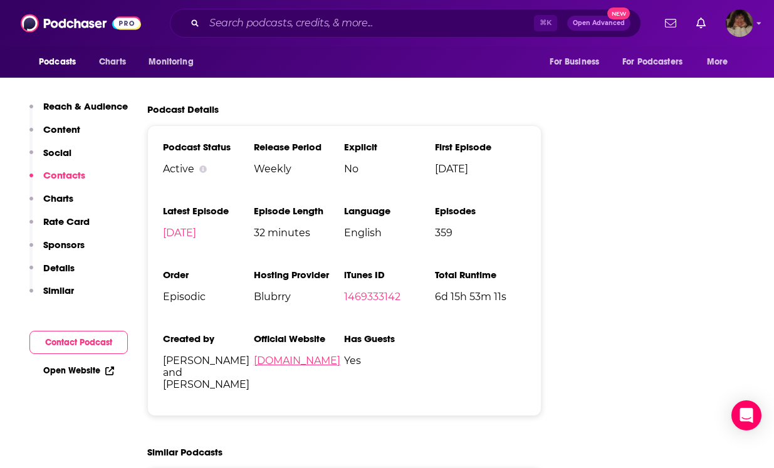
click at [310, 355] on link "[DOMAIN_NAME]" at bounding box center [297, 361] width 87 height 12
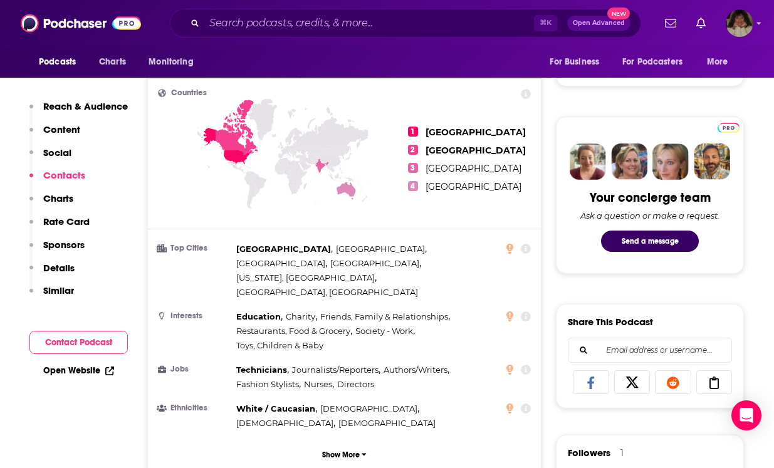
scroll to position [83, 0]
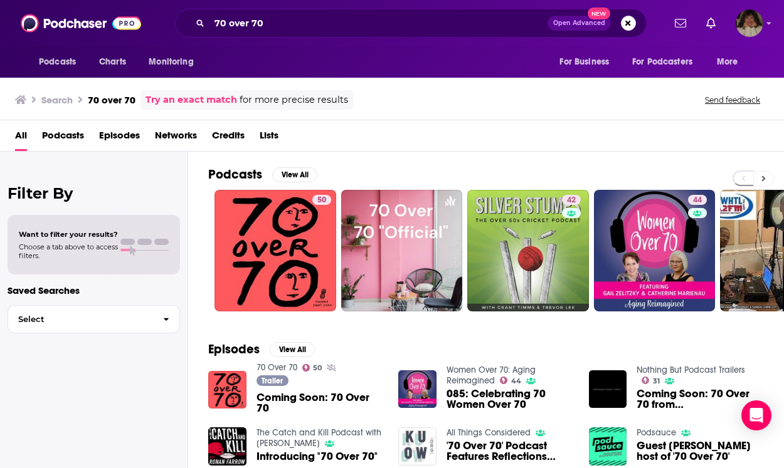
click at [761, 177] on icon at bounding box center [763, 178] width 4 height 9
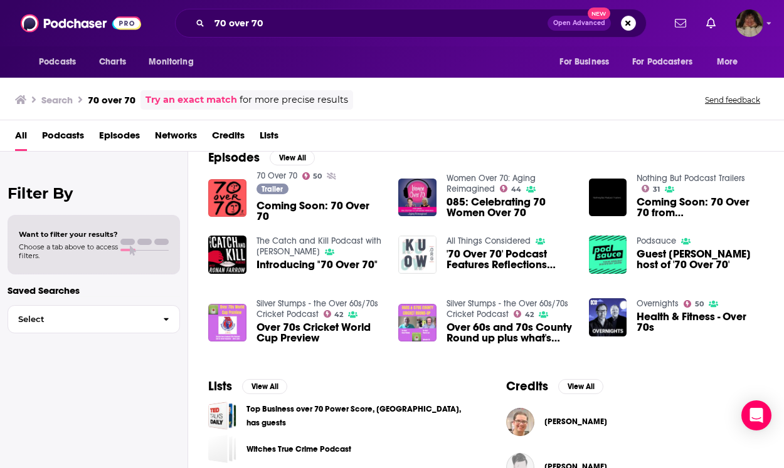
scroll to position [196, 0]
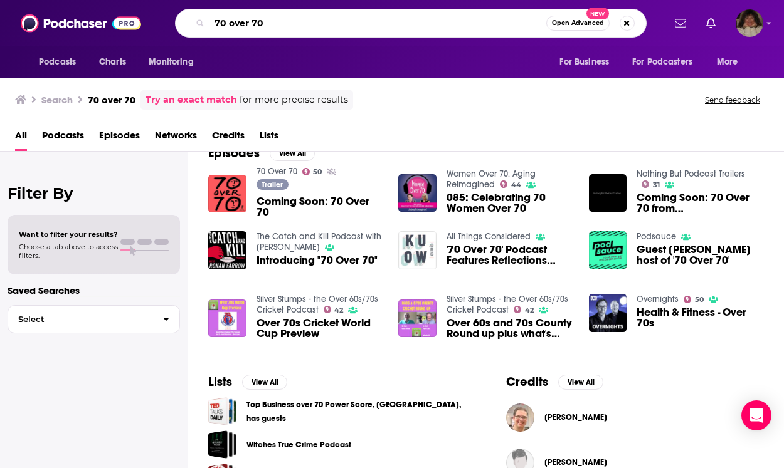
click at [297, 24] on input "70 over 70" at bounding box center [377, 23] width 337 height 20
drag, startPoint x: 283, startPoint y: 26, endPoint x: 205, endPoint y: 21, distance: 77.9
click at [205, 21] on div "70 over 70 Open Advanced New" at bounding box center [411, 23] width 472 height 29
paste input "The Art of Longevity"
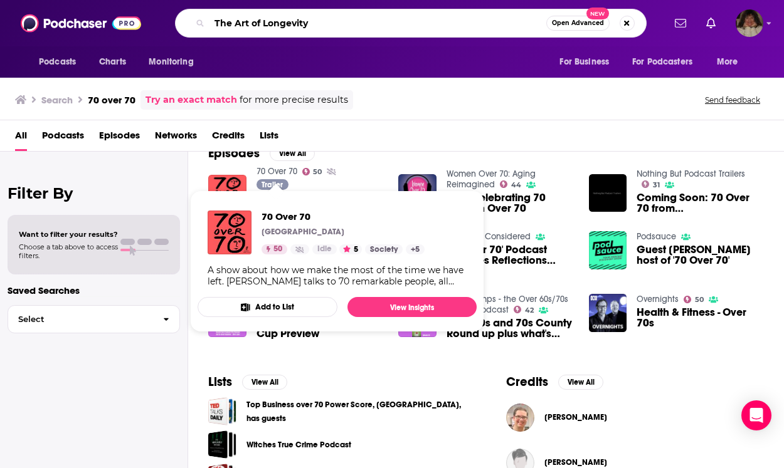
type input "The Art of Longevity"
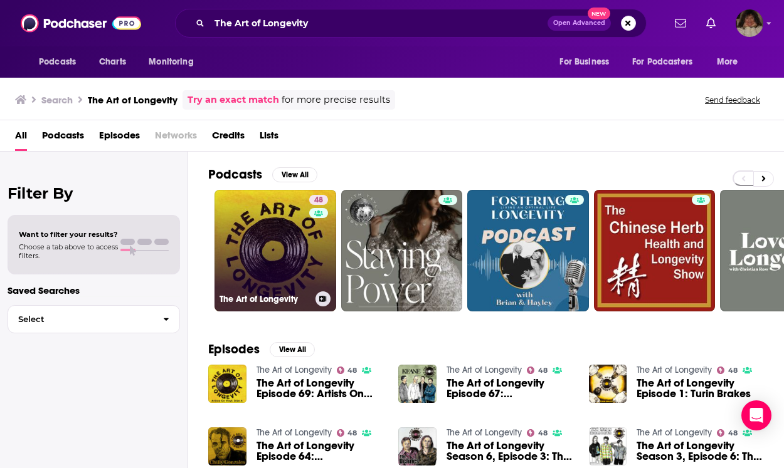
click at [285, 250] on link "48 The Art of Longevity" at bounding box center [275, 251] width 122 height 122
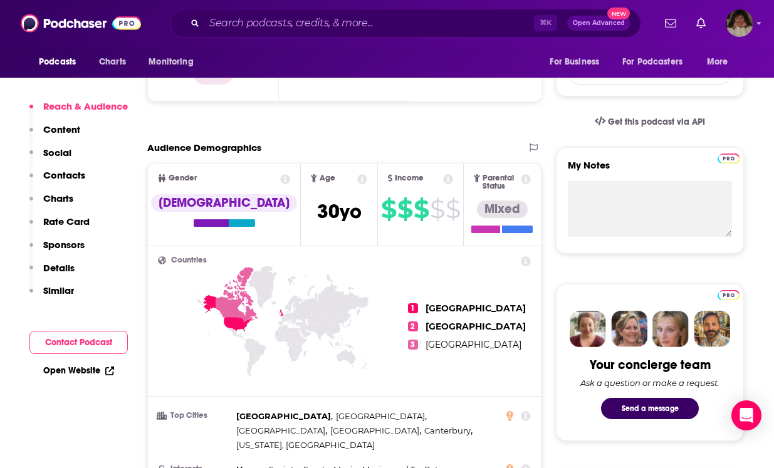
scroll to position [918, 0]
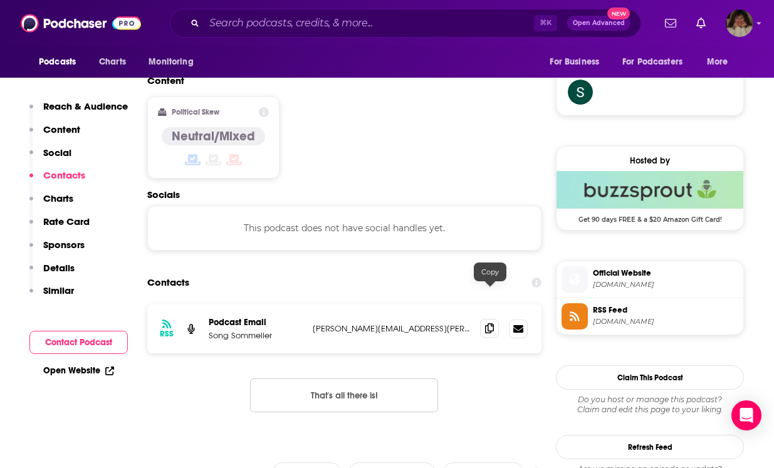
click at [492, 324] on icon at bounding box center [489, 329] width 9 height 10
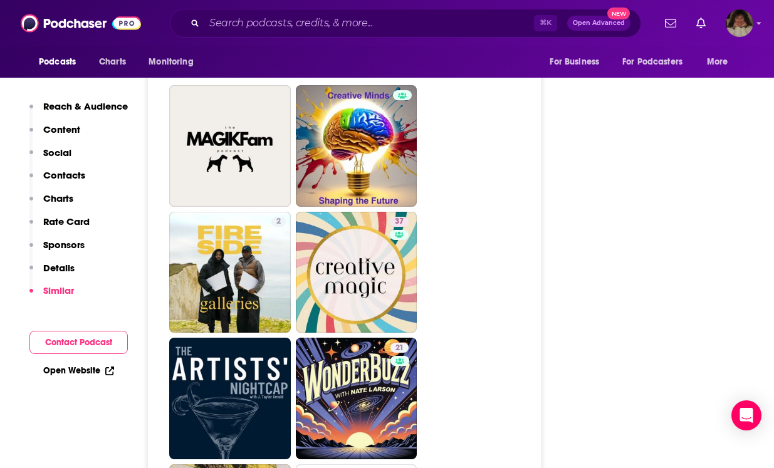
scroll to position [2704, 0]
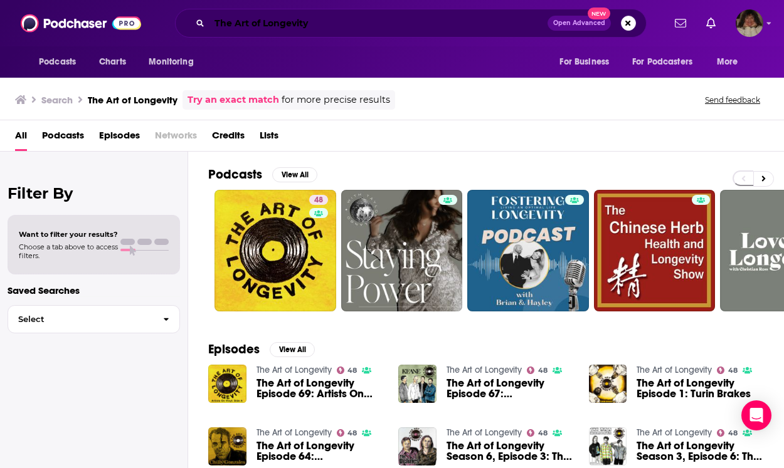
click at [418, 24] on input "The Art of Longevity" at bounding box center [378, 23] width 338 height 20
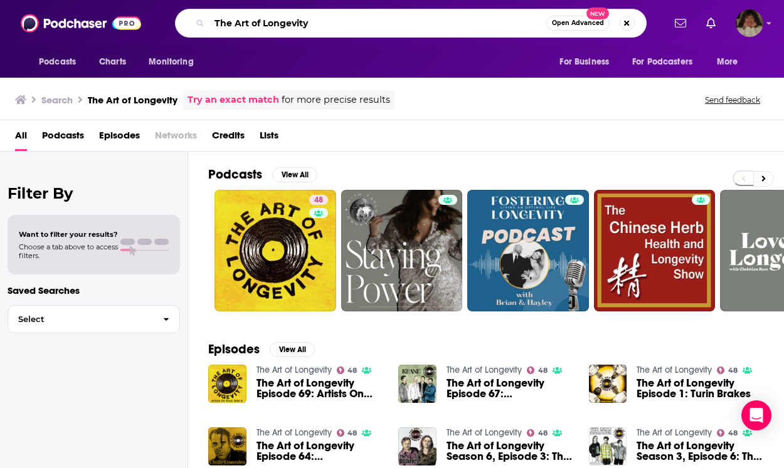
drag, startPoint x: 417, startPoint y: 24, endPoint x: 209, endPoint y: 27, distance: 208.2
click at [209, 27] on input "The Art of Longevity" at bounding box center [377, 23] width 337 height 20
paste input "Dustoff – [PERSON_NAME] [PERSON_NAME] Radio"
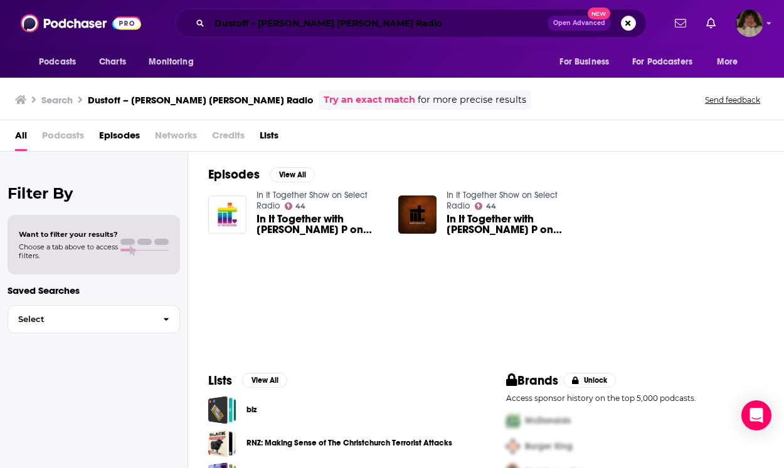
click at [364, 29] on input "Dustoff – [PERSON_NAME] [PERSON_NAME] Radio" at bounding box center [378, 23] width 338 height 20
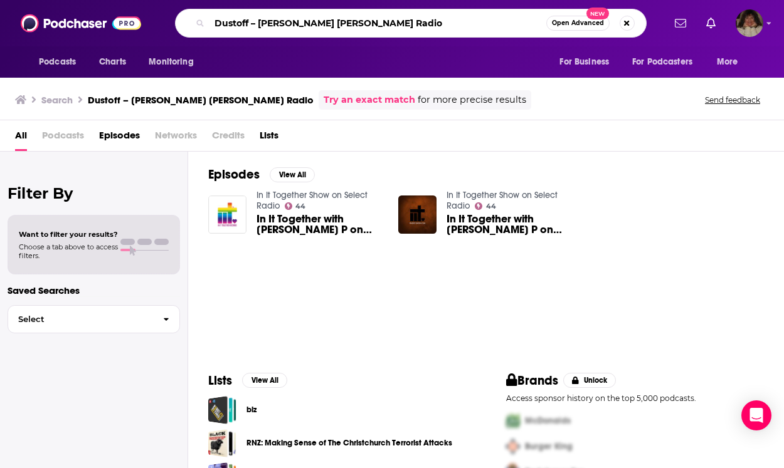
drag, startPoint x: 362, startPoint y: 26, endPoint x: 202, endPoint y: 19, distance: 160.7
click at [202, 19] on div "Dustoff – [PERSON_NAME] [PERSON_NAME] Radio Open Advanced New" at bounding box center [411, 23] width 472 height 29
paste input "Professor of Rock"
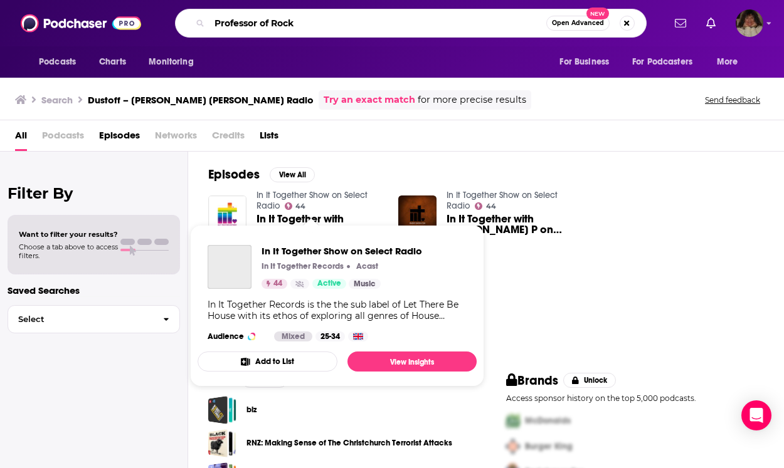
type input "Professor of Rock"
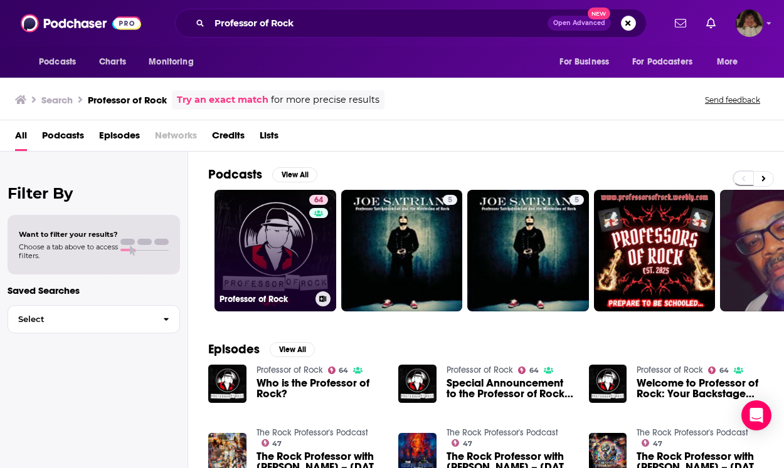
click at [273, 258] on link "64 Professor of Rock" at bounding box center [275, 251] width 122 height 122
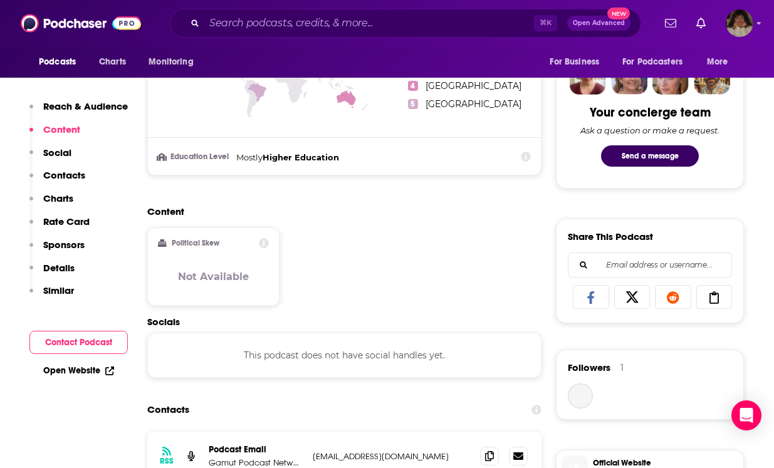
scroll to position [785, 0]
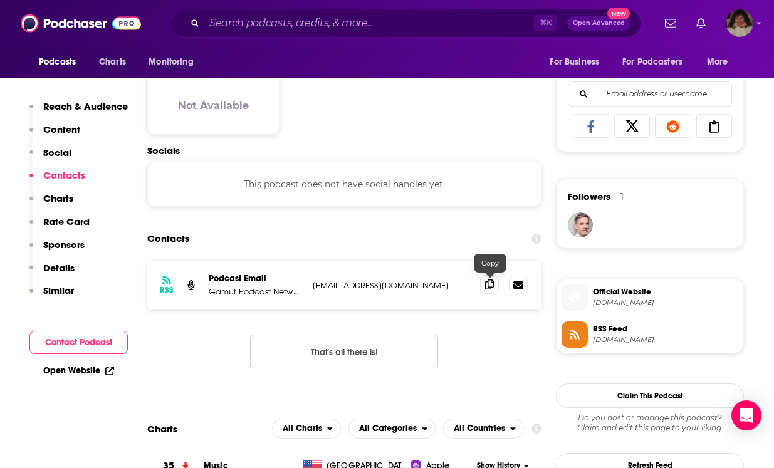
click at [489, 285] on icon at bounding box center [489, 285] width 9 height 10
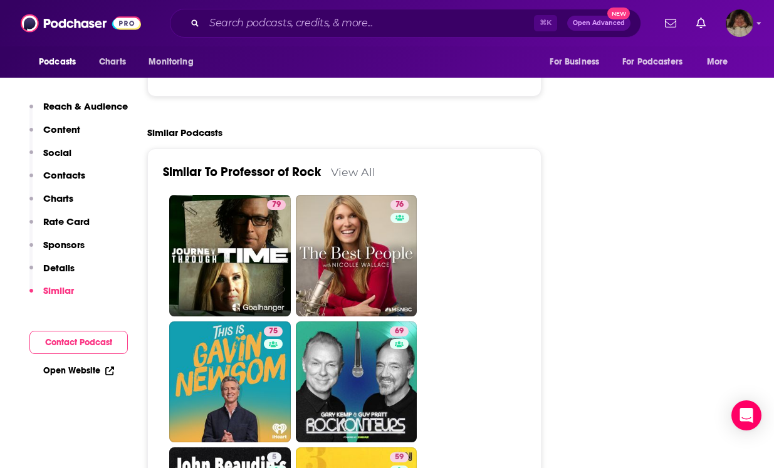
scroll to position [2068, 0]
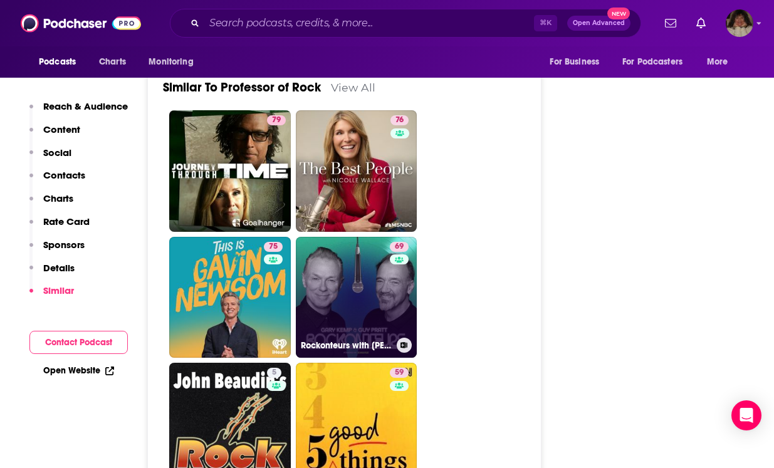
click at [360, 307] on link "69 Rockonteurs with [PERSON_NAME] and [PERSON_NAME]" at bounding box center [357, 298] width 122 height 122
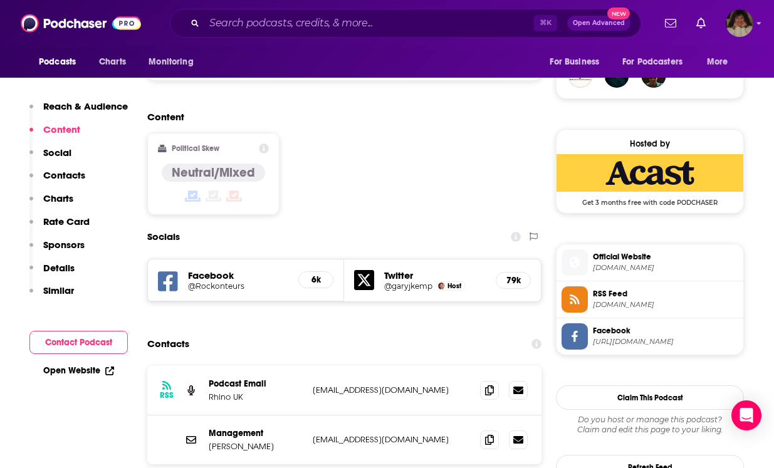
scroll to position [1011, 0]
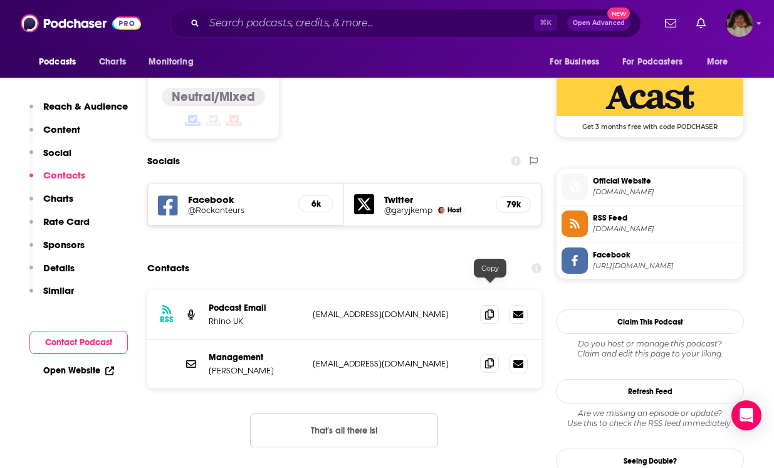
click at [492, 359] on icon at bounding box center [489, 364] width 9 height 10
click at [489, 309] on icon at bounding box center [489, 314] width 9 height 10
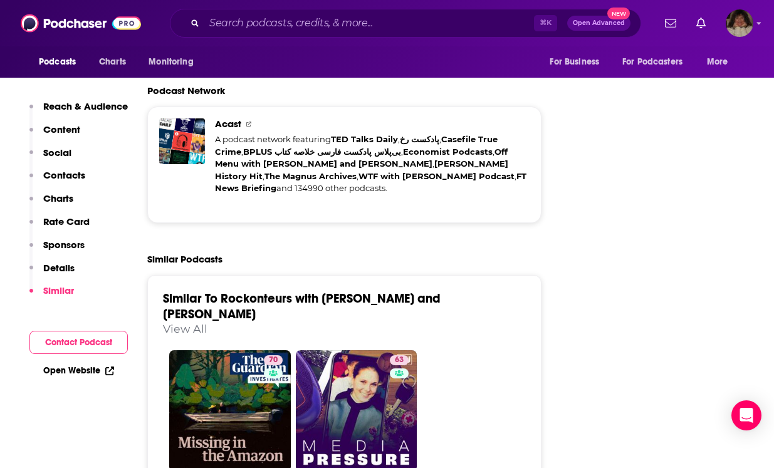
scroll to position [2693, 0]
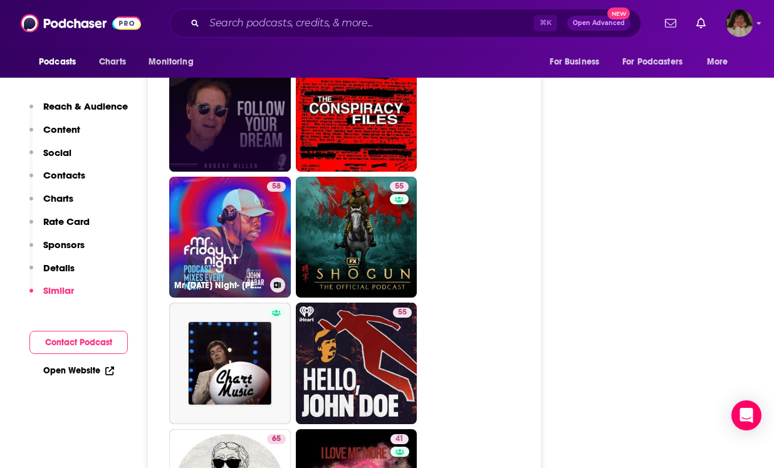
scroll to position [2384, 0]
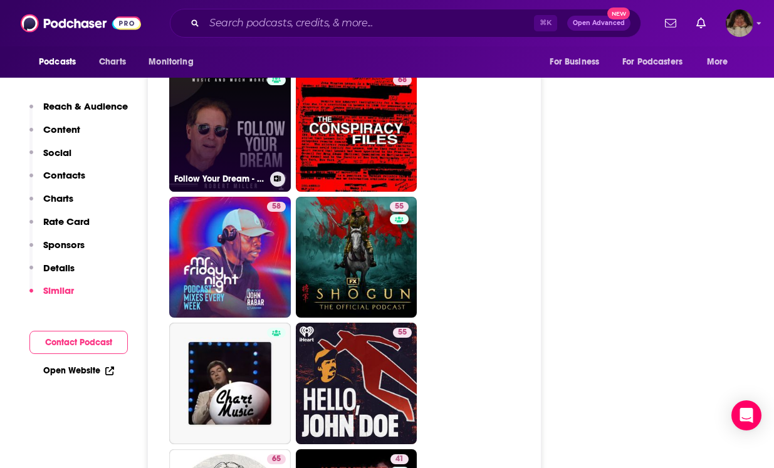
click at [206, 136] on link "Follow Your Dream - Music And Much More!" at bounding box center [230, 131] width 122 height 122
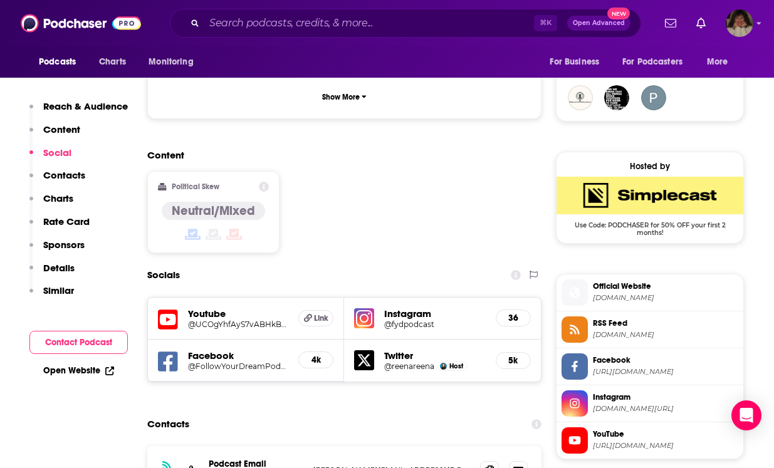
scroll to position [979, 0]
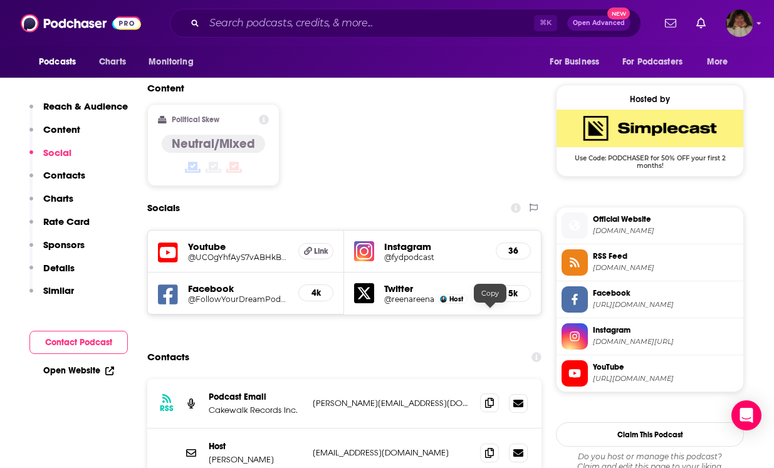
click at [490, 398] on icon at bounding box center [489, 403] width 9 height 10
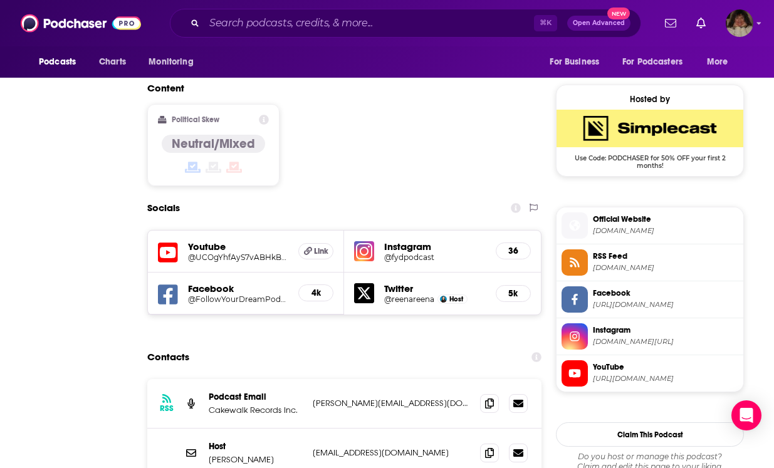
scroll to position [0, 0]
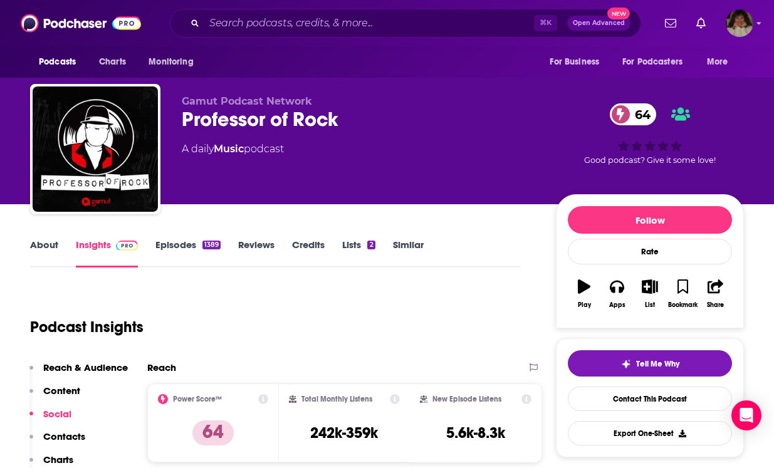
type input "[URL][DOMAIN_NAME]"
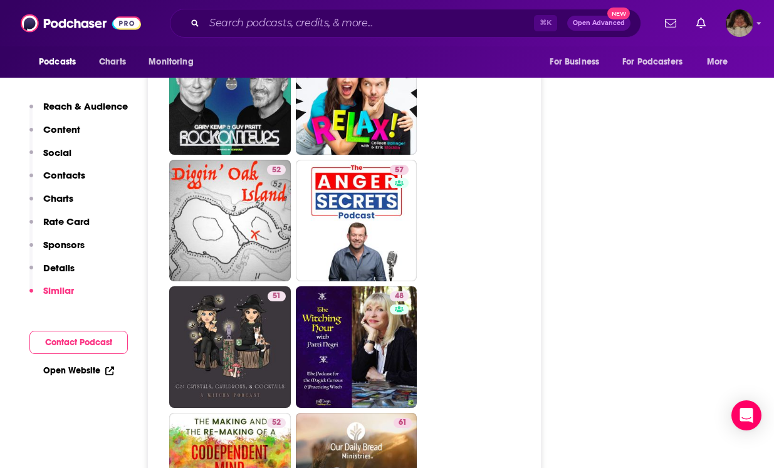
scroll to position [2990, 0]
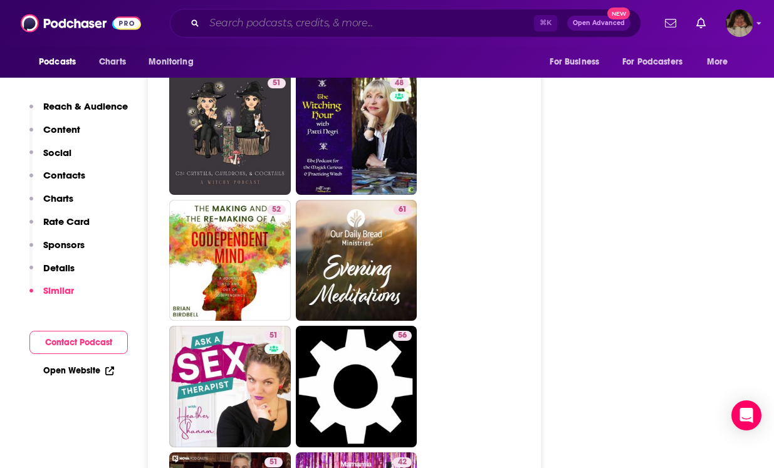
click at [361, 25] on input "Search podcasts, credits, & more..." at bounding box center [369, 23] width 330 height 20
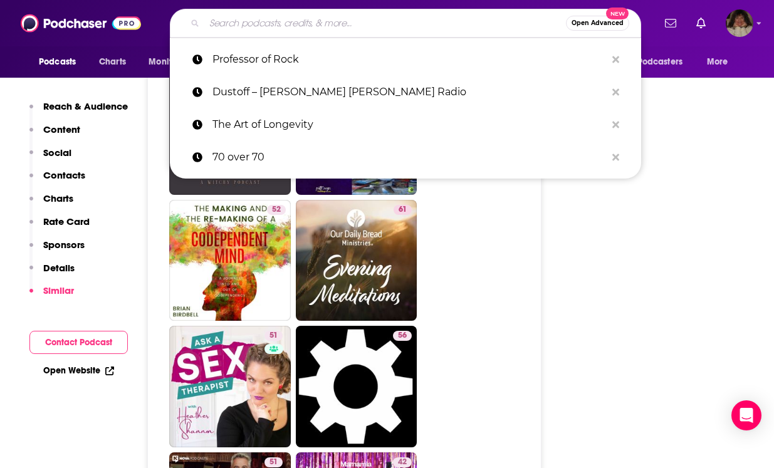
paste input "Song Exploder"
type input "Song Exploder"
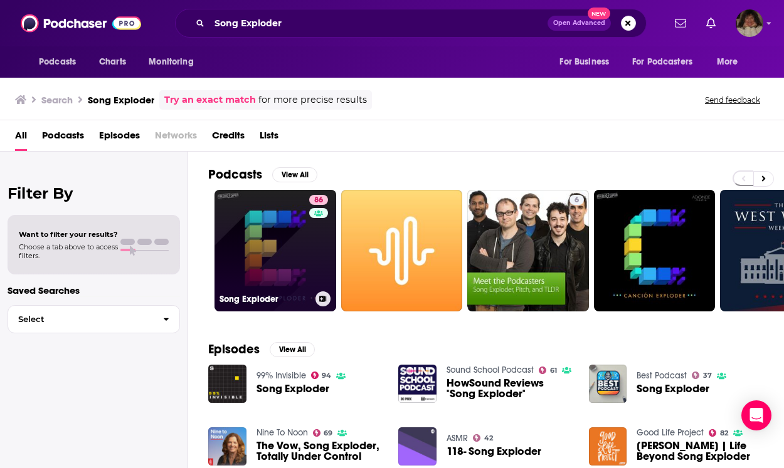
click at [282, 267] on link "86 Song Exploder" at bounding box center [275, 251] width 122 height 122
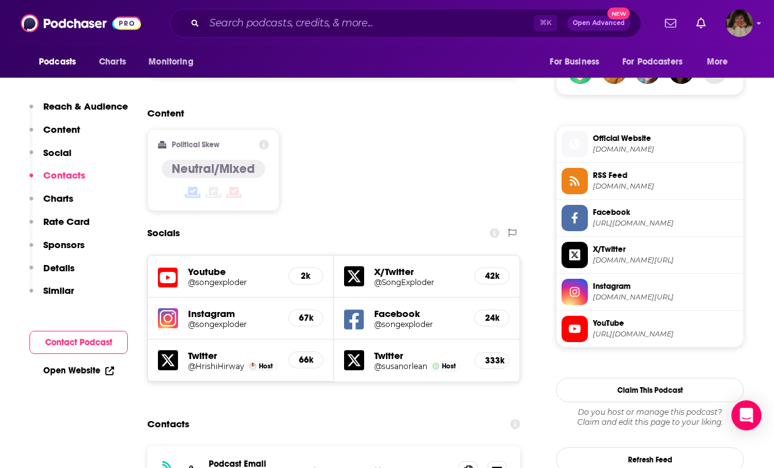
scroll to position [1078, 0]
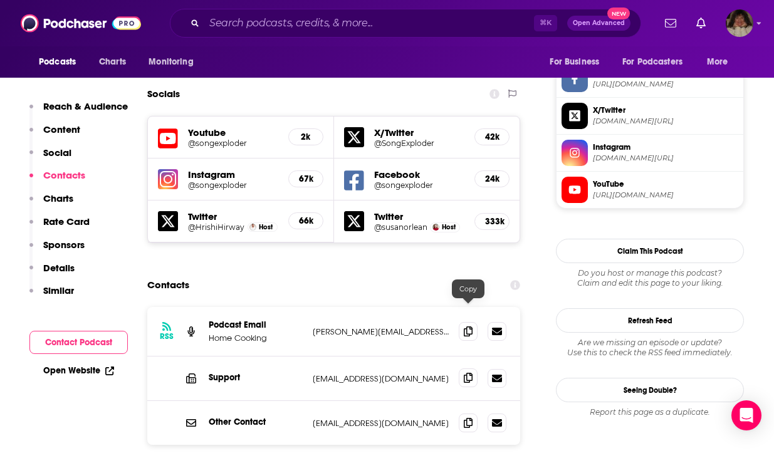
click at [472, 373] on icon at bounding box center [468, 378] width 9 height 10
click at [467, 307] on div "RSS Podcast Email Home Cooking [PERSON_NAME][EMAIL_ADDRESS][DOMAIN_NAME] [PERSO…" at bounding box center [333, 332] width 373 height 50
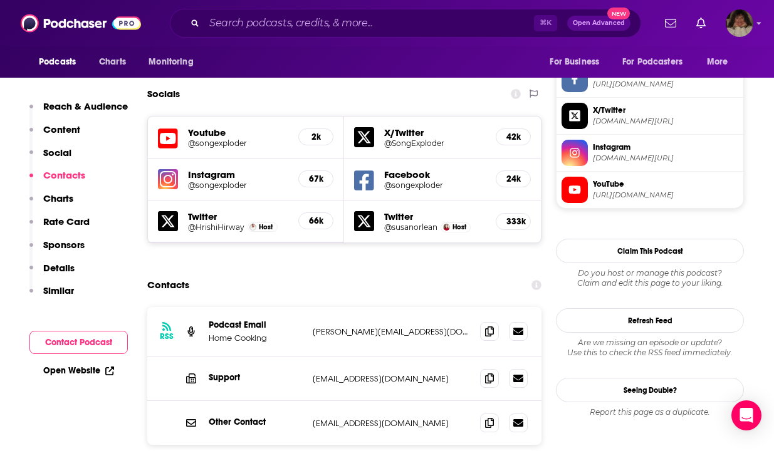
click at [468, 307] on div "RSS Podcast Email Home Cooking [PERSON_NAME][EMAIL_ADDRESS][DOMAIN_NAME] [PERSO…" at bounding box center [344, 332] width 394 height 50
click at [492, 326] on icon at bounding box center [489, 331] width 9 height 10
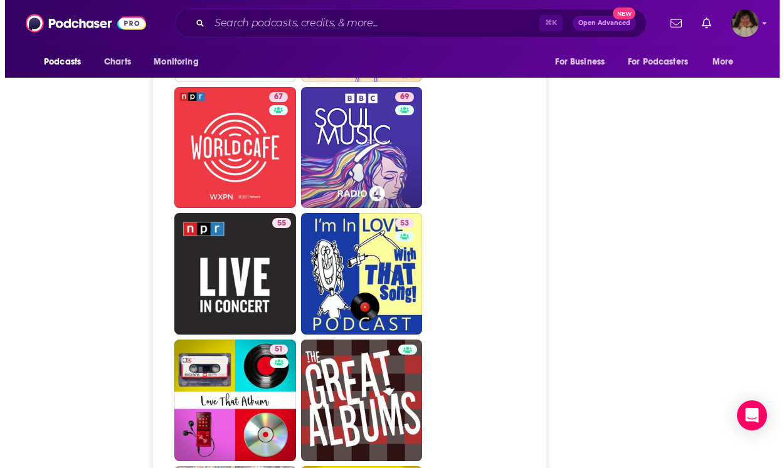
scroll to position [0, 0]
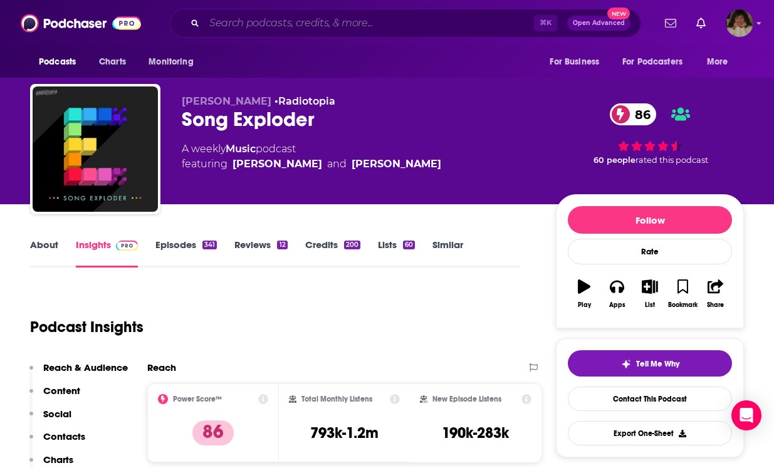
click at [298, 23] on input "Search podcasts, credits, & more..." at bounding box center [369, 23] width 330 height 20
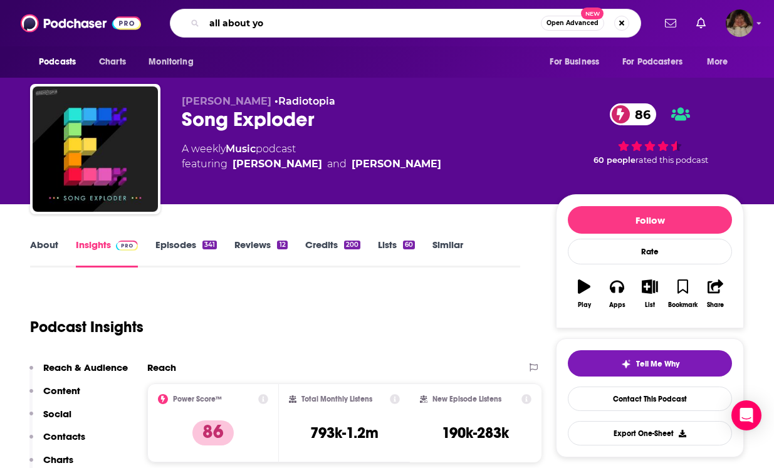
type input "all about you"
